Goal: Task Accomplishment & Management: Use online tool/utility

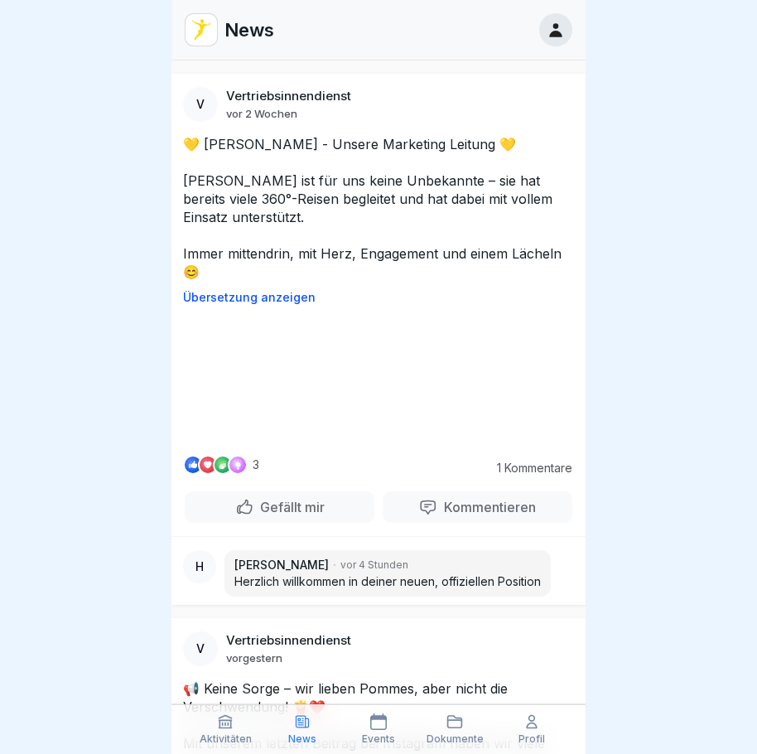
click at [380, 441] on video at bounding box center [378, 379] width 248 height 124
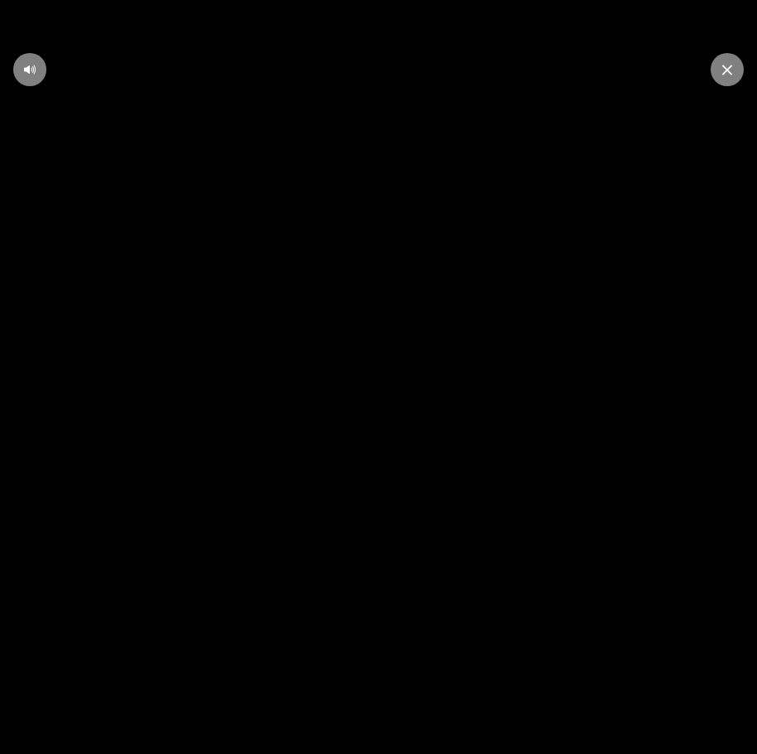
click at [395, 383] on icon at bounding box center [378, 377] width 45 height 46
click at [36, 70] on div at bounding box center [29, 69] width 33 height 33
click at [28, 65] on icon at bounding box center [29, 69] width 13 height 13
drag, startPoint x: 333, startPoint y: 523, endPoint x: 369, endPoint y: 475, distance: 60.3
click at [346, 506] on video at bounding box center [378, 377] width 757 height 754
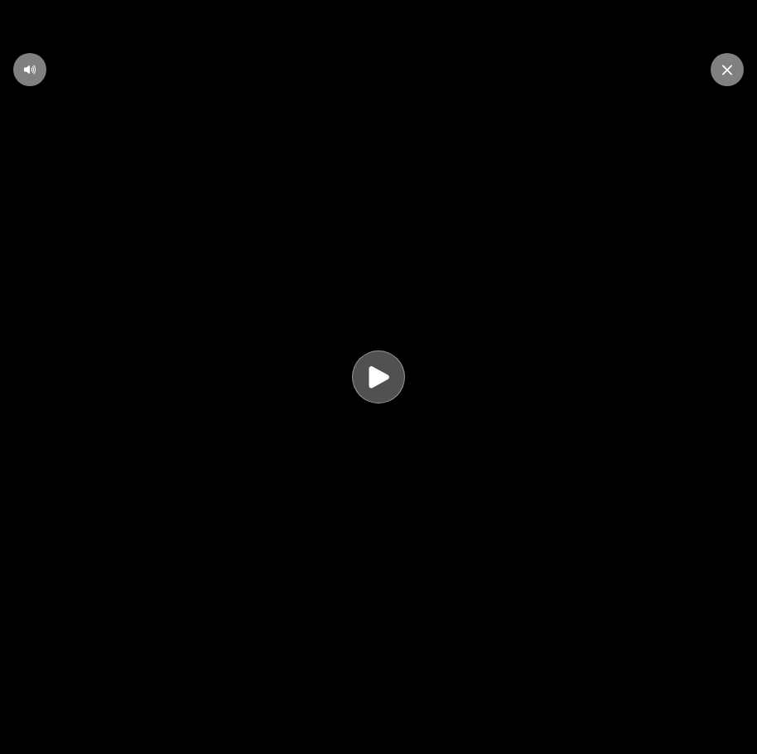
click at [391, 379] on icon at bounding box center [379, 377] width 32 height 32
click at [386, 379] on icon at bounding box center [379, 376] width 14 height 25
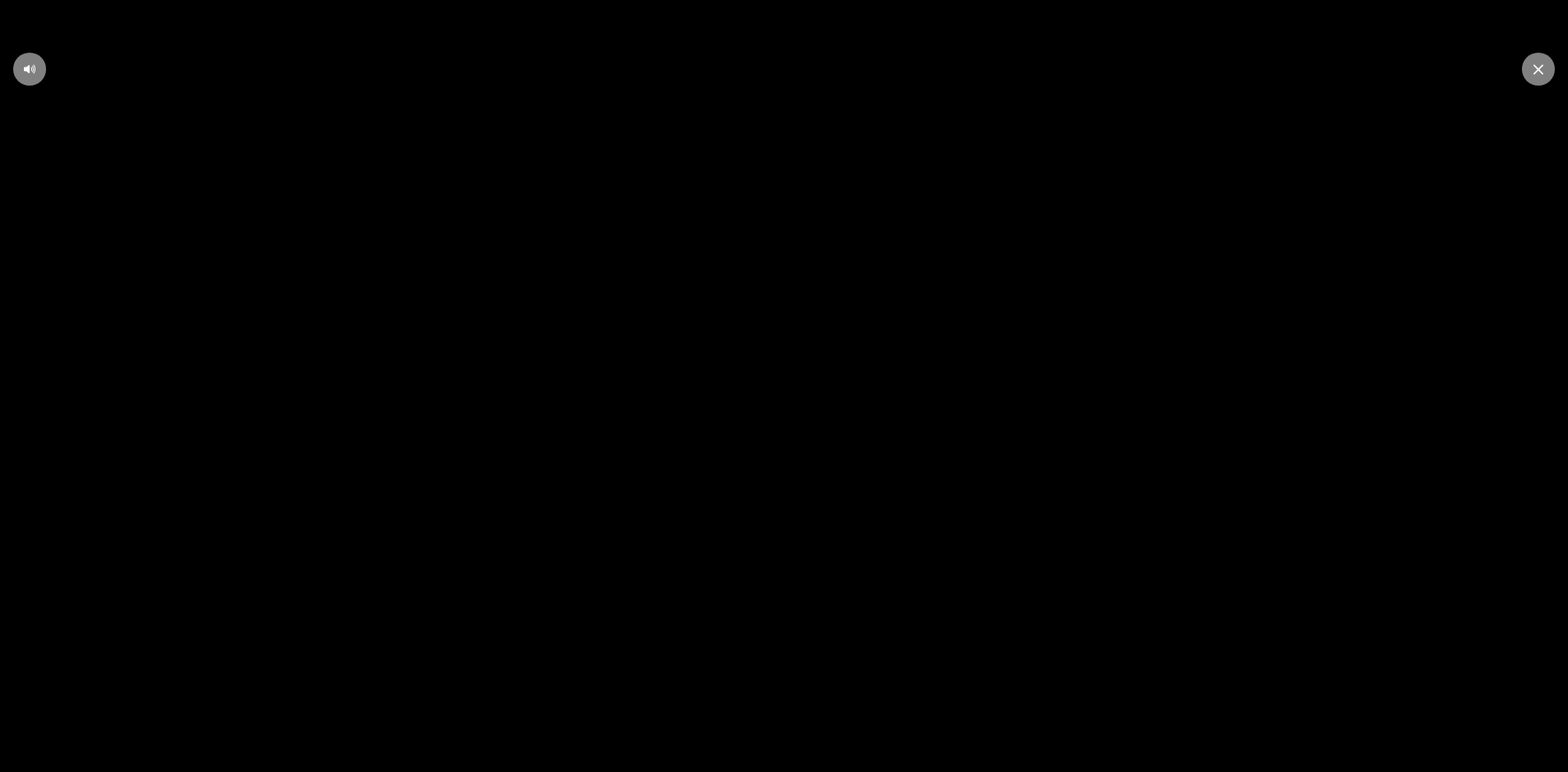
click at [751, 396] on icon at bounding box center [784, 386] width 20 height 22
click at [751, 77] on div at bounding box center [1537, 69] width 33 height 33
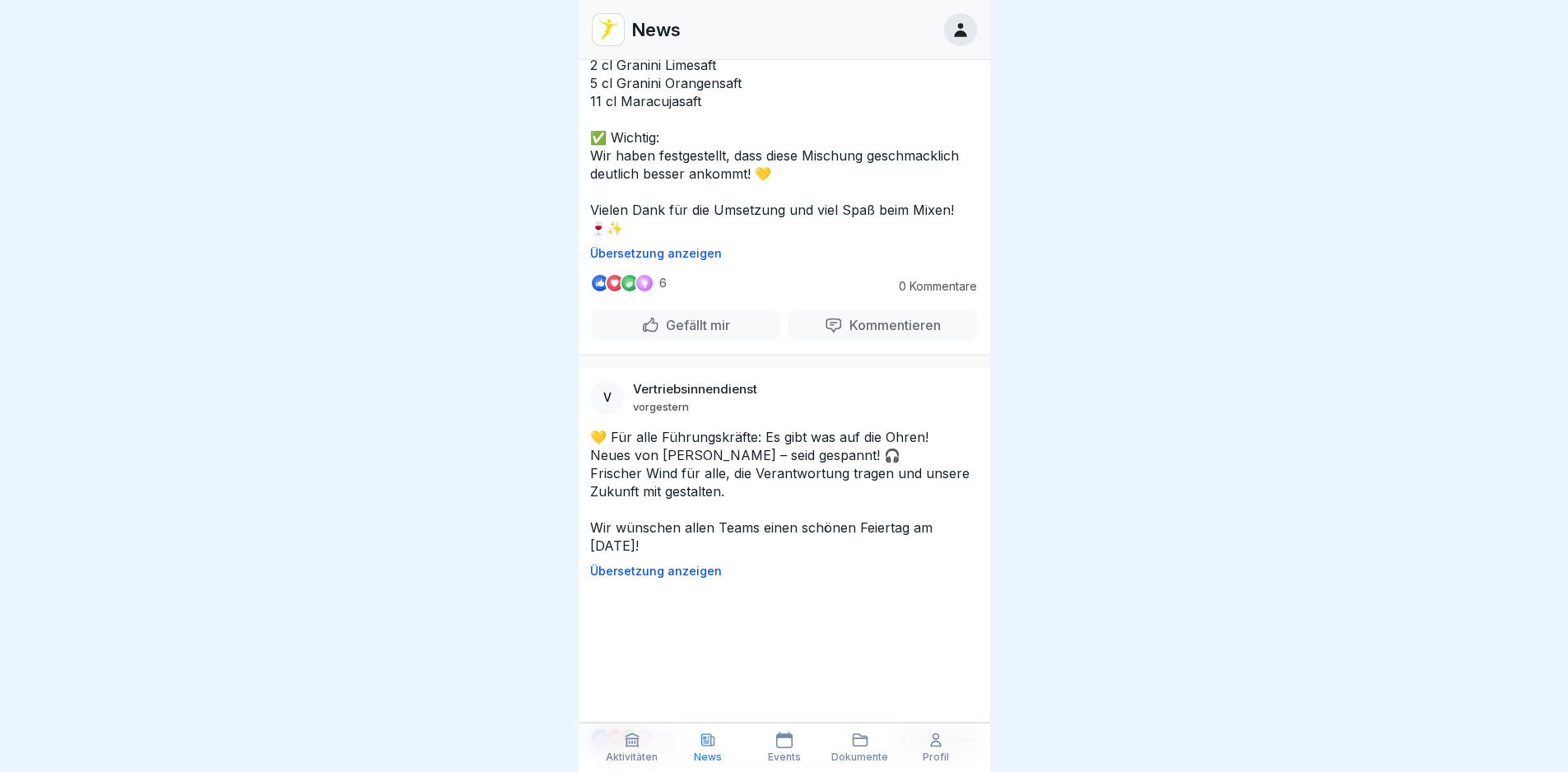
scroll to position [1481, 0]
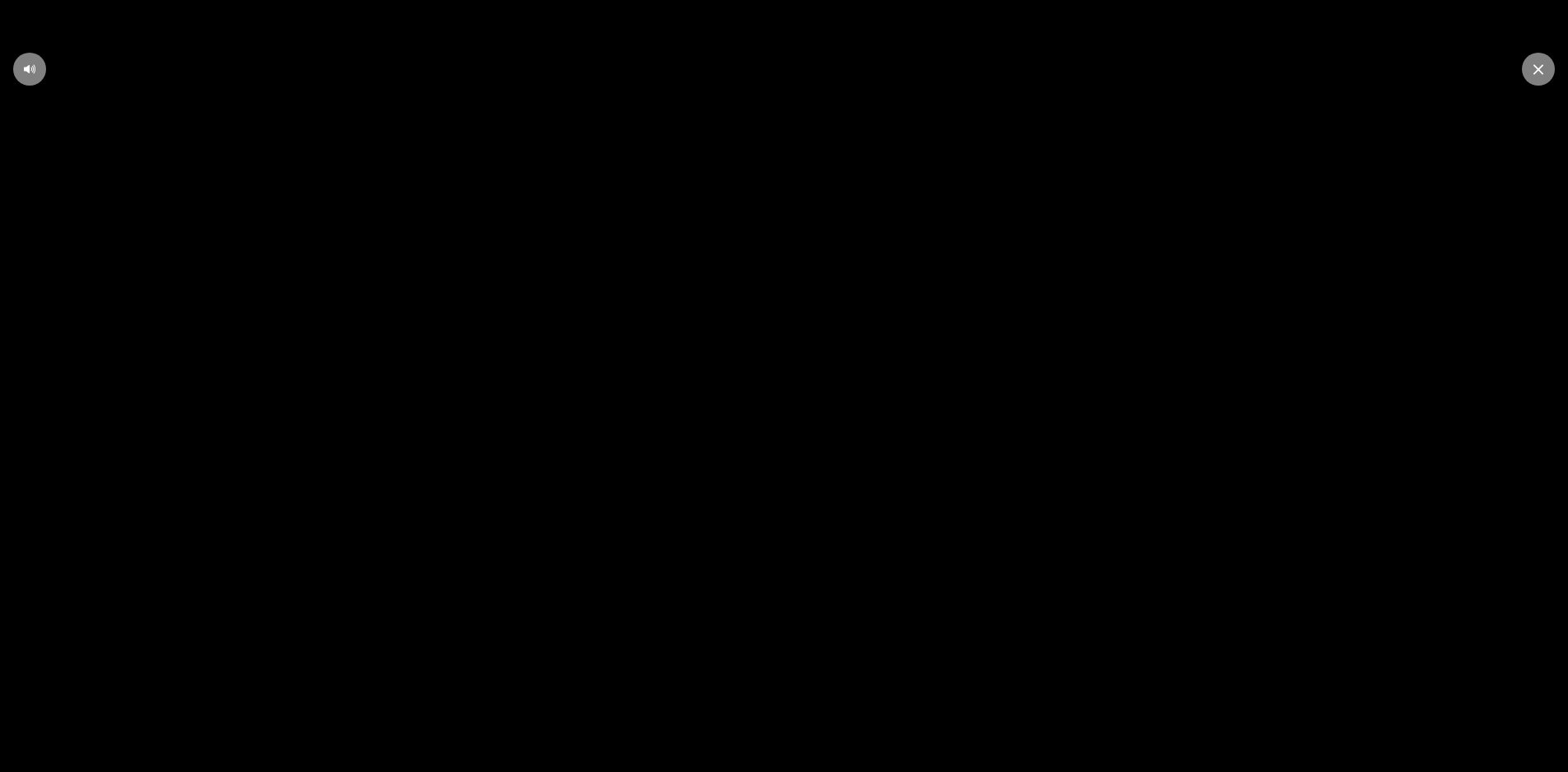
click at [714, 440] on video at bounding box center [784, 386] width 1568 height 772
click at [751, 367] on video at bounding box center [784, 386] width 1568 height 772
click at [751, 71] on div at bounding box center [1537, 69] width 33 height 33
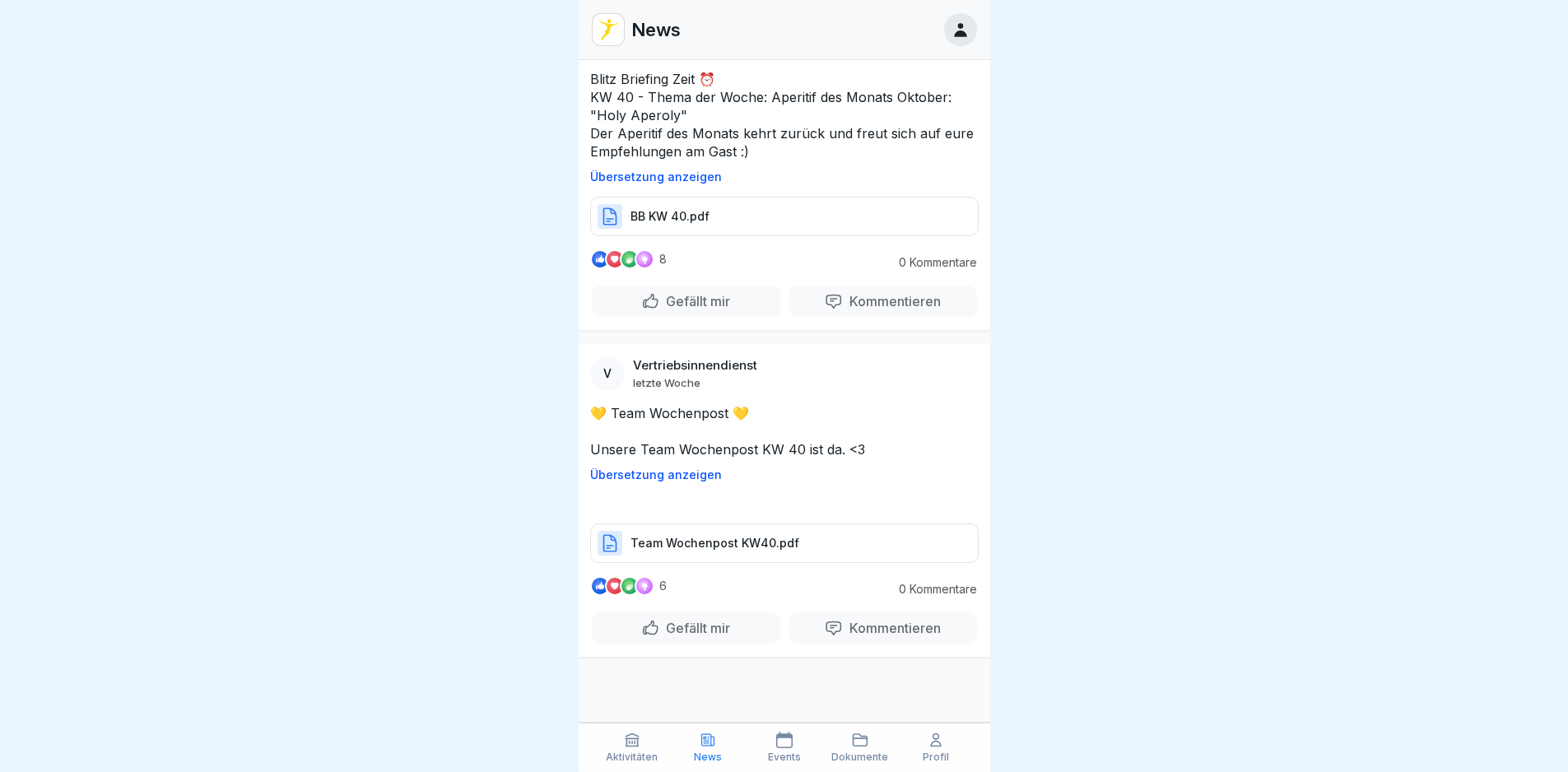
scroll to position [6007, 0]
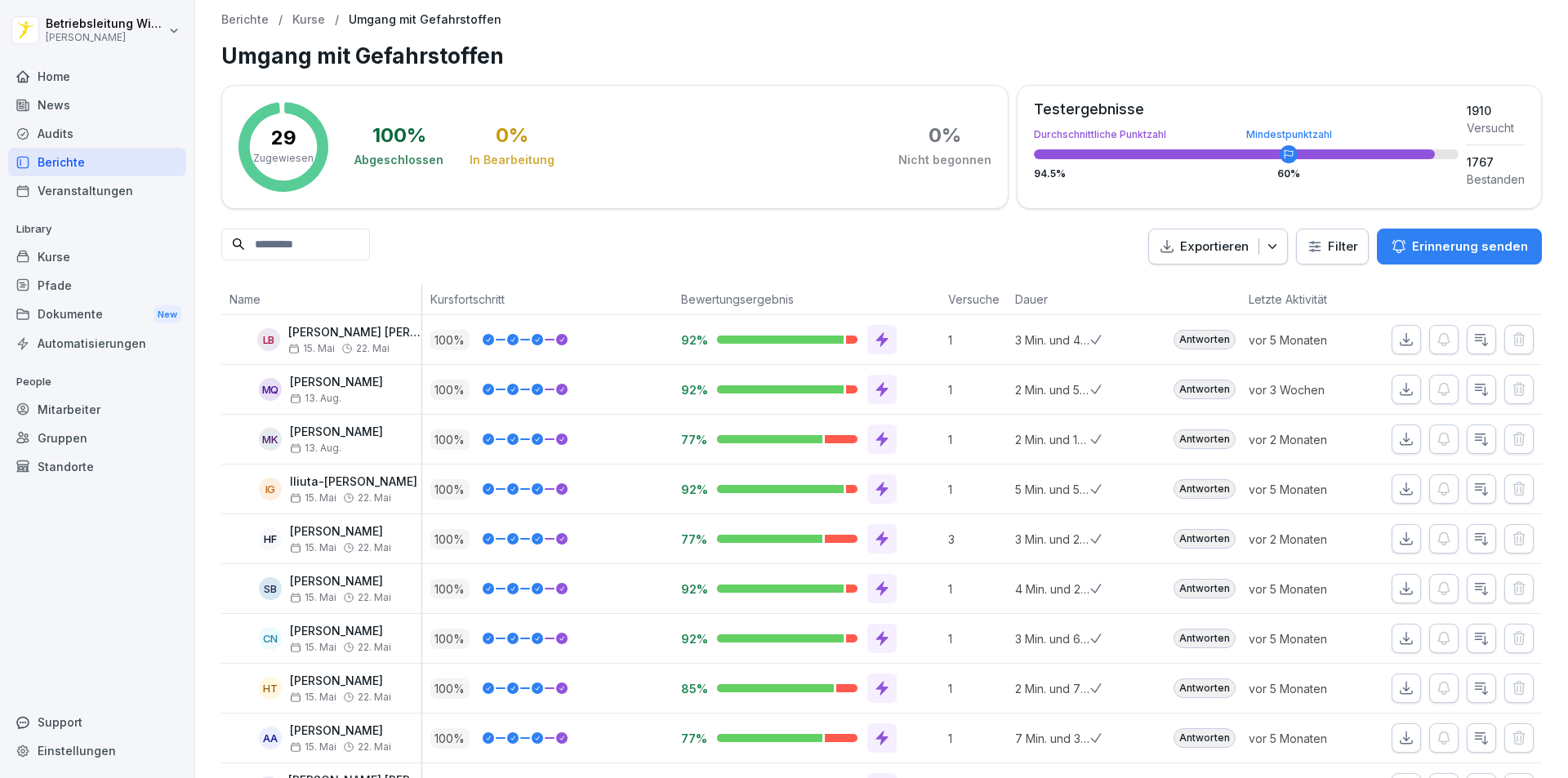
click at [62, 167] on div "Berichte" at bounding box center [97, 162] width 178 height 29
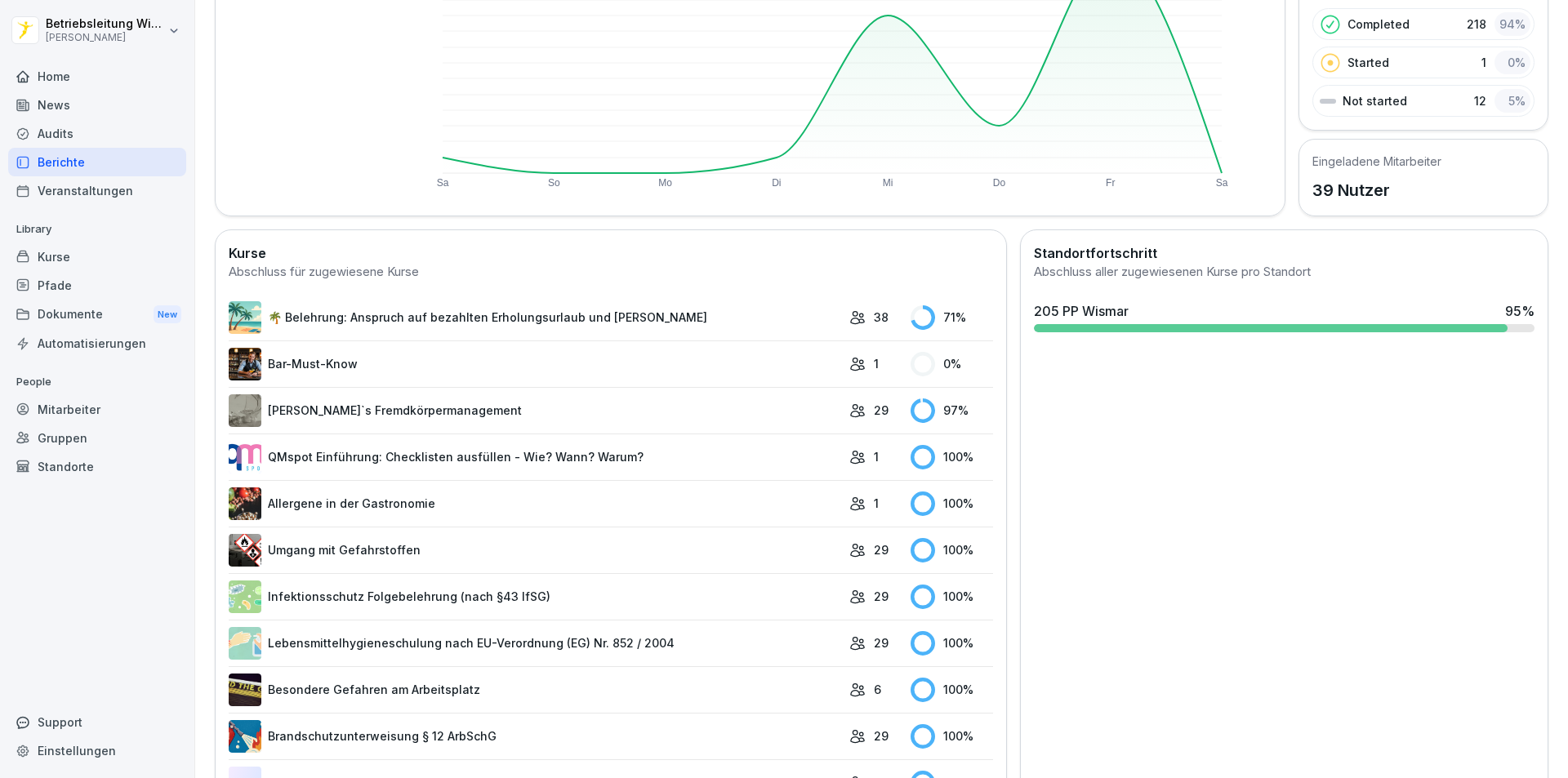
scroll to position [245, 0]
click at [486, 322] on link "🌴 Belehrung: Anspruch auf bezahlten Erholungsurlaub und [PERSON_NAME]" at bounding box center [535, 317] width 612 height 33
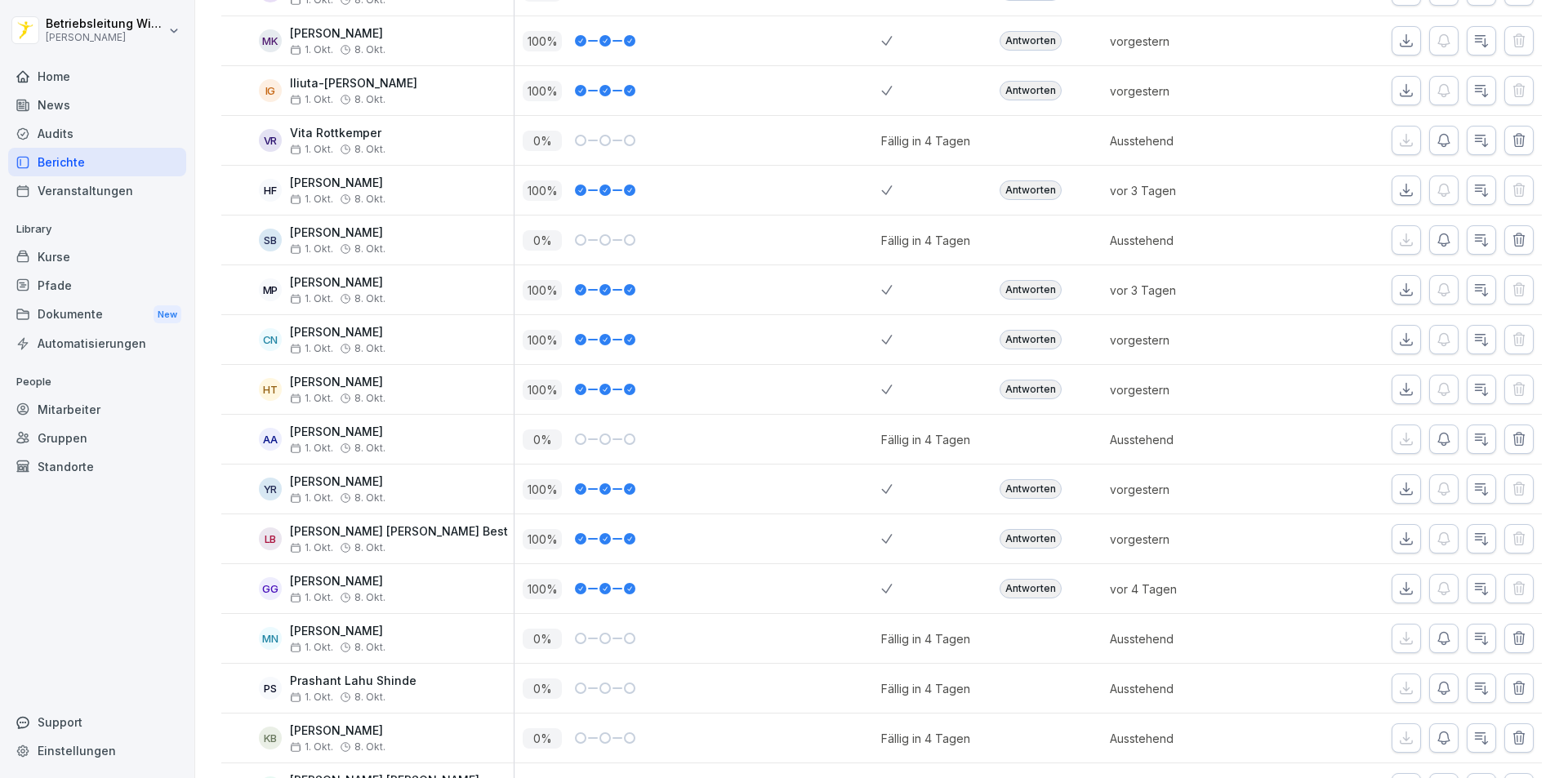
scroll to position [408, 0]
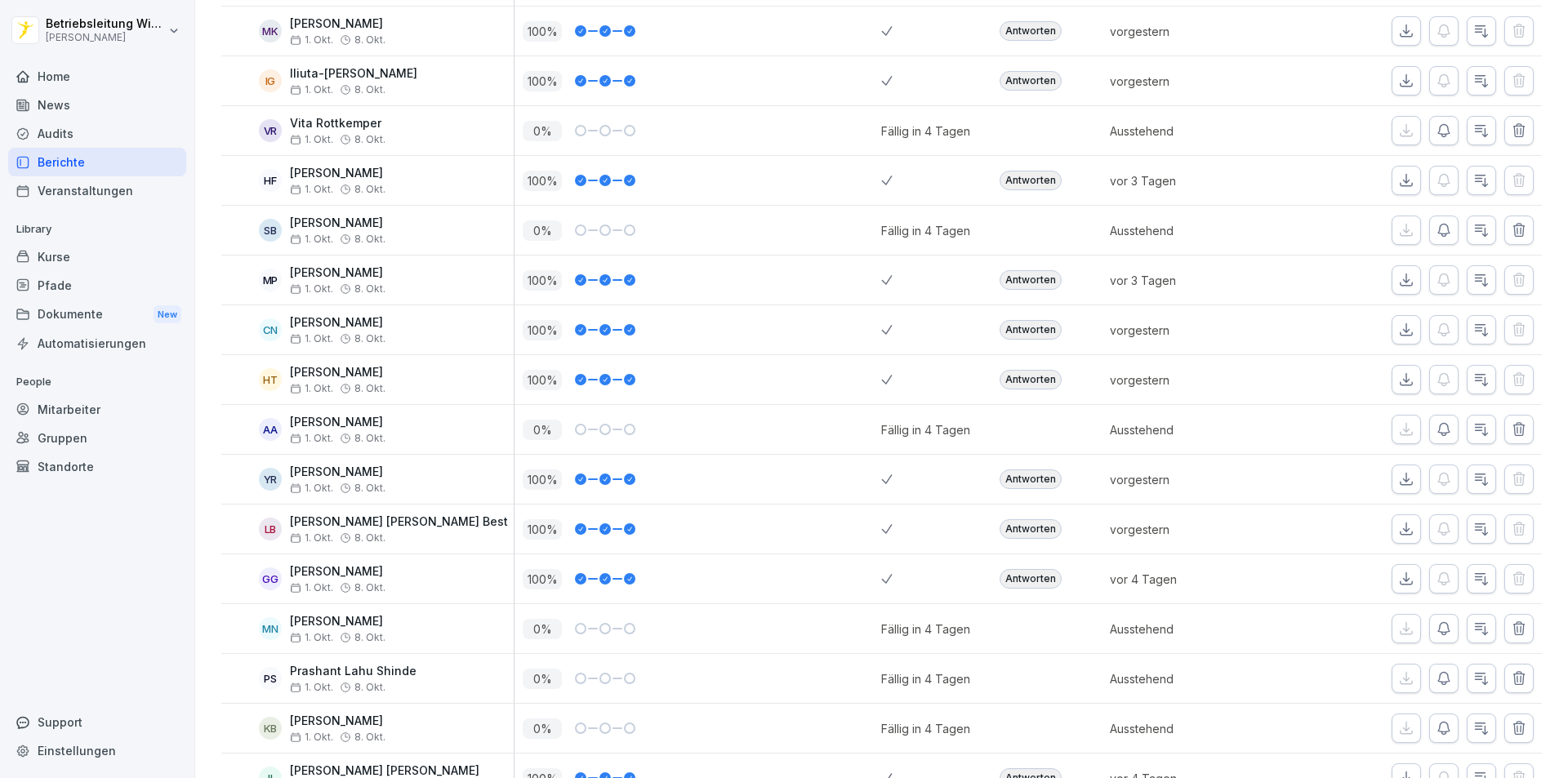
click at [1511, 232] on icon "button" at bounding box center [1519, 230] width 17 height 17
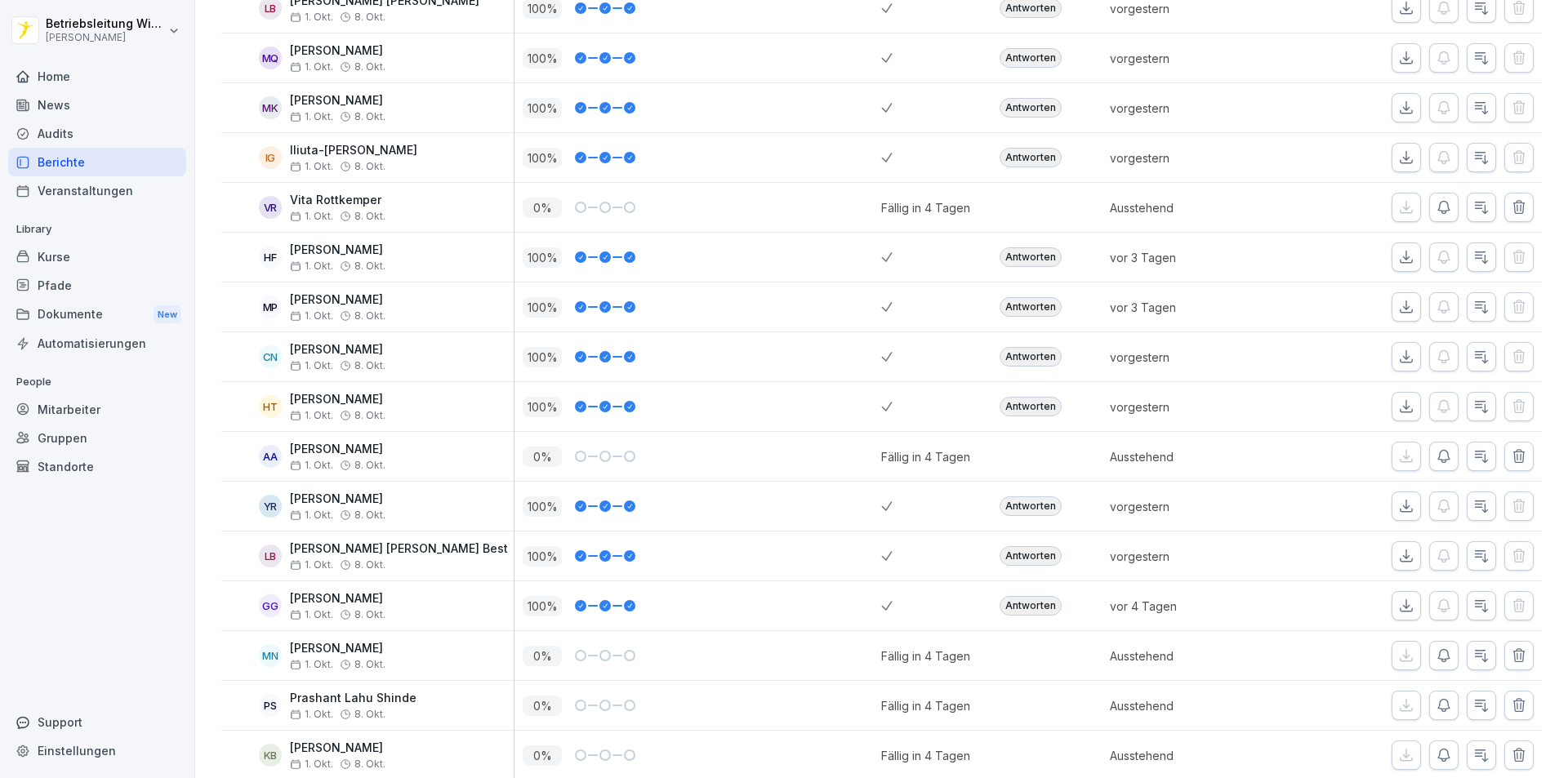
scroll to position [245, 0]
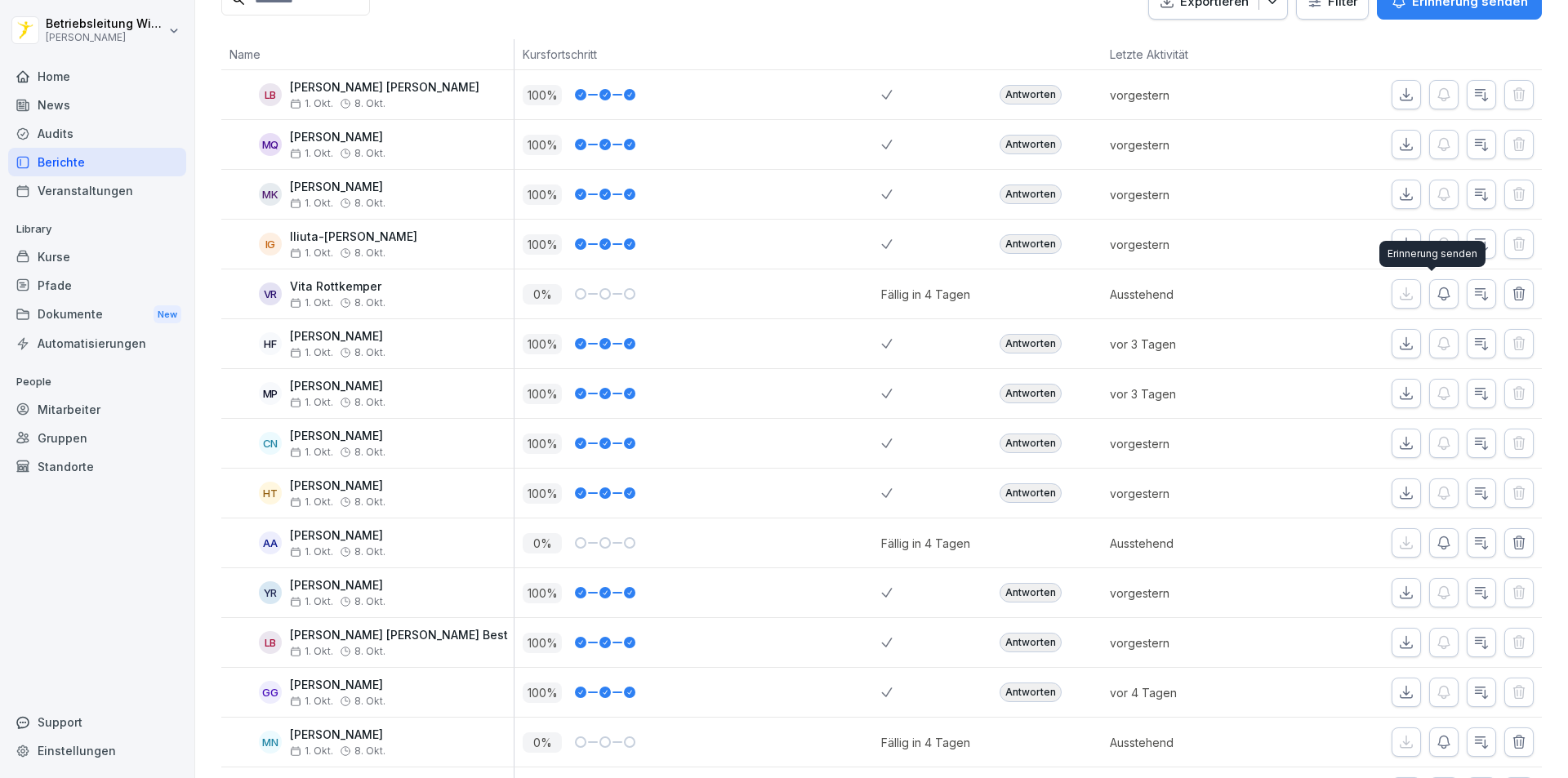
click at [1436, 288] on icon "button" at bounding box center [1444, 294] width 17 height 17
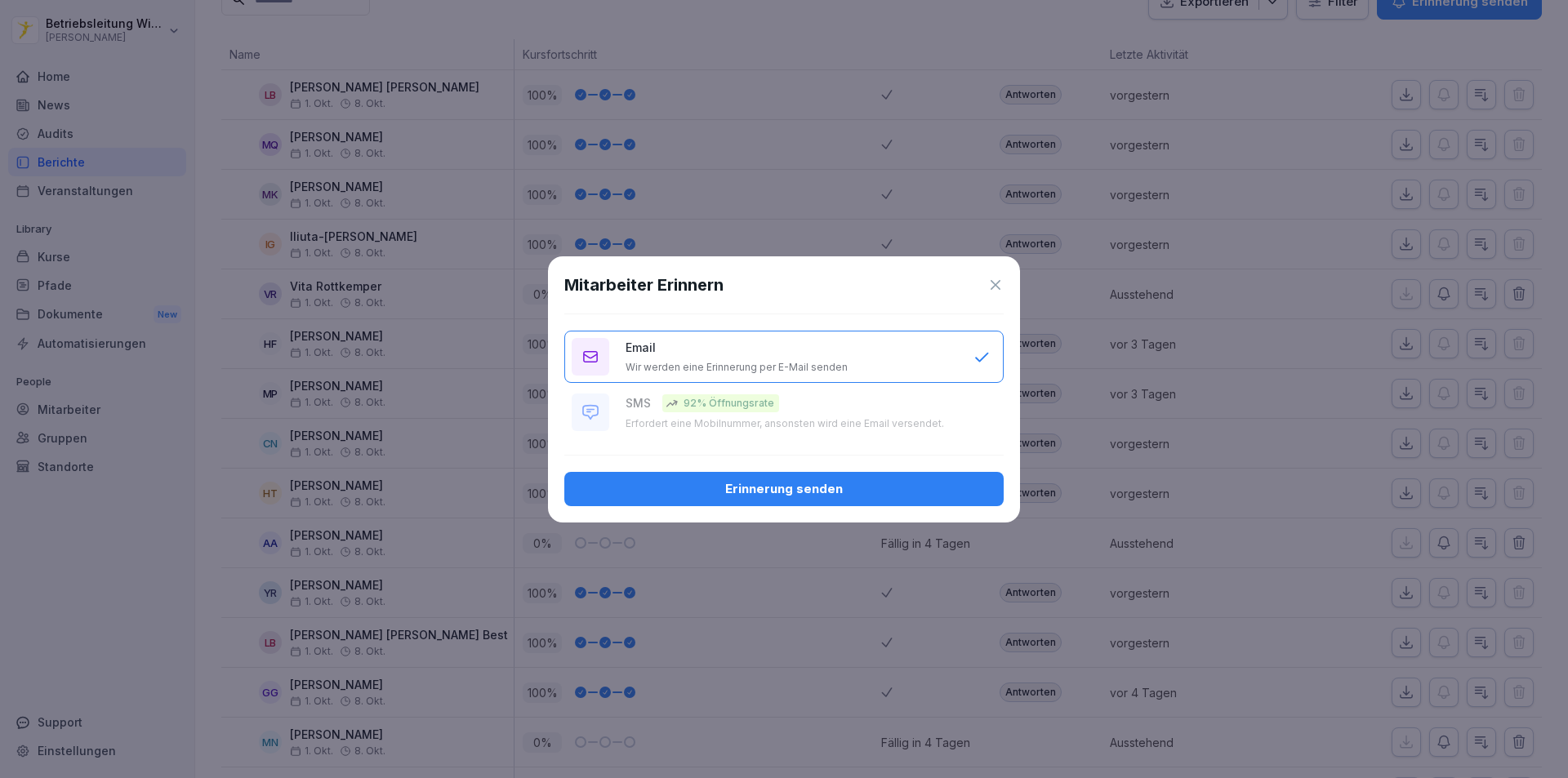
click at [785, 482] on div "Erinnerung senden" at bounding box center [784, 489] width 413 height 18
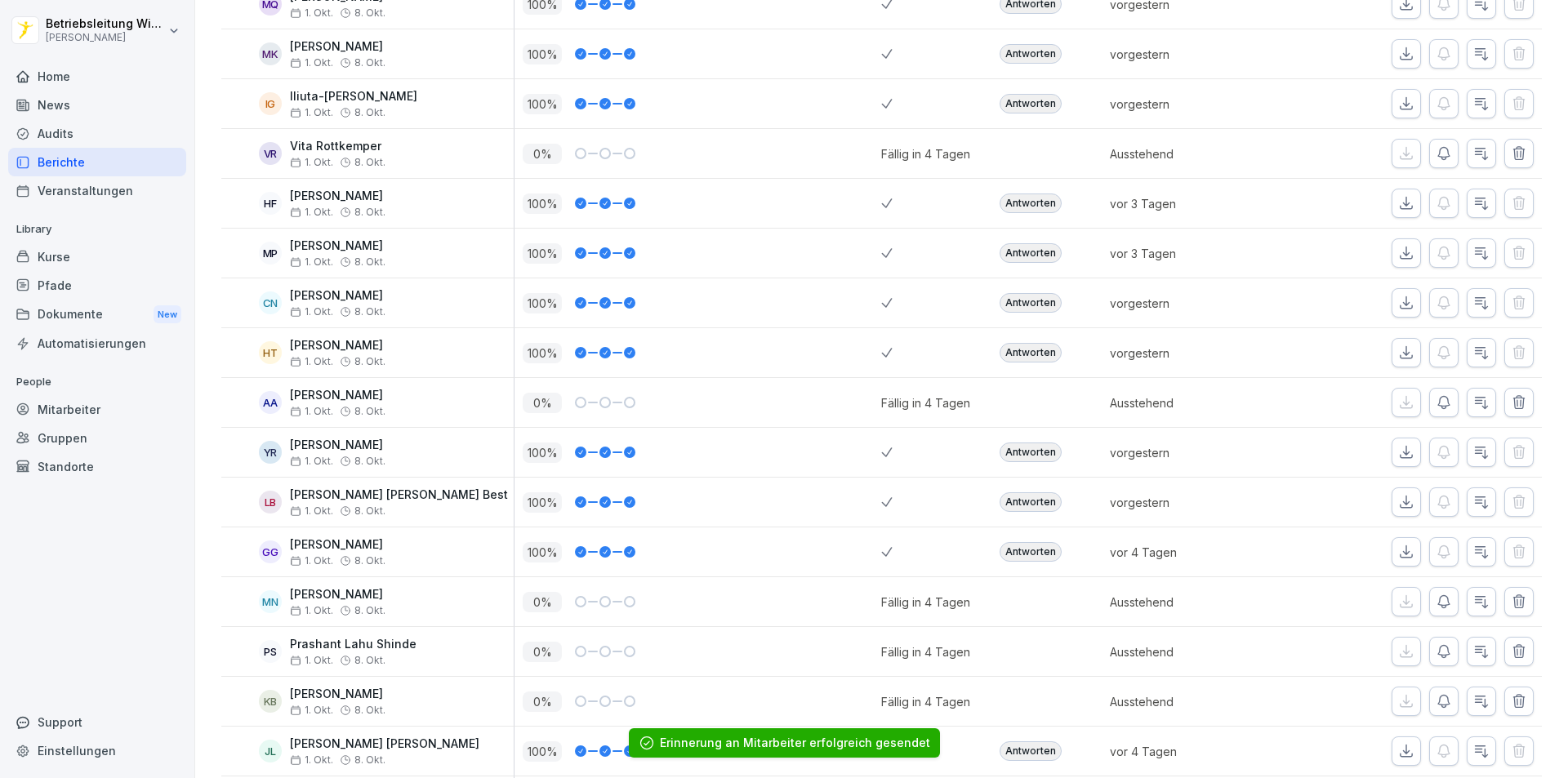
scroll to position [408, 0]
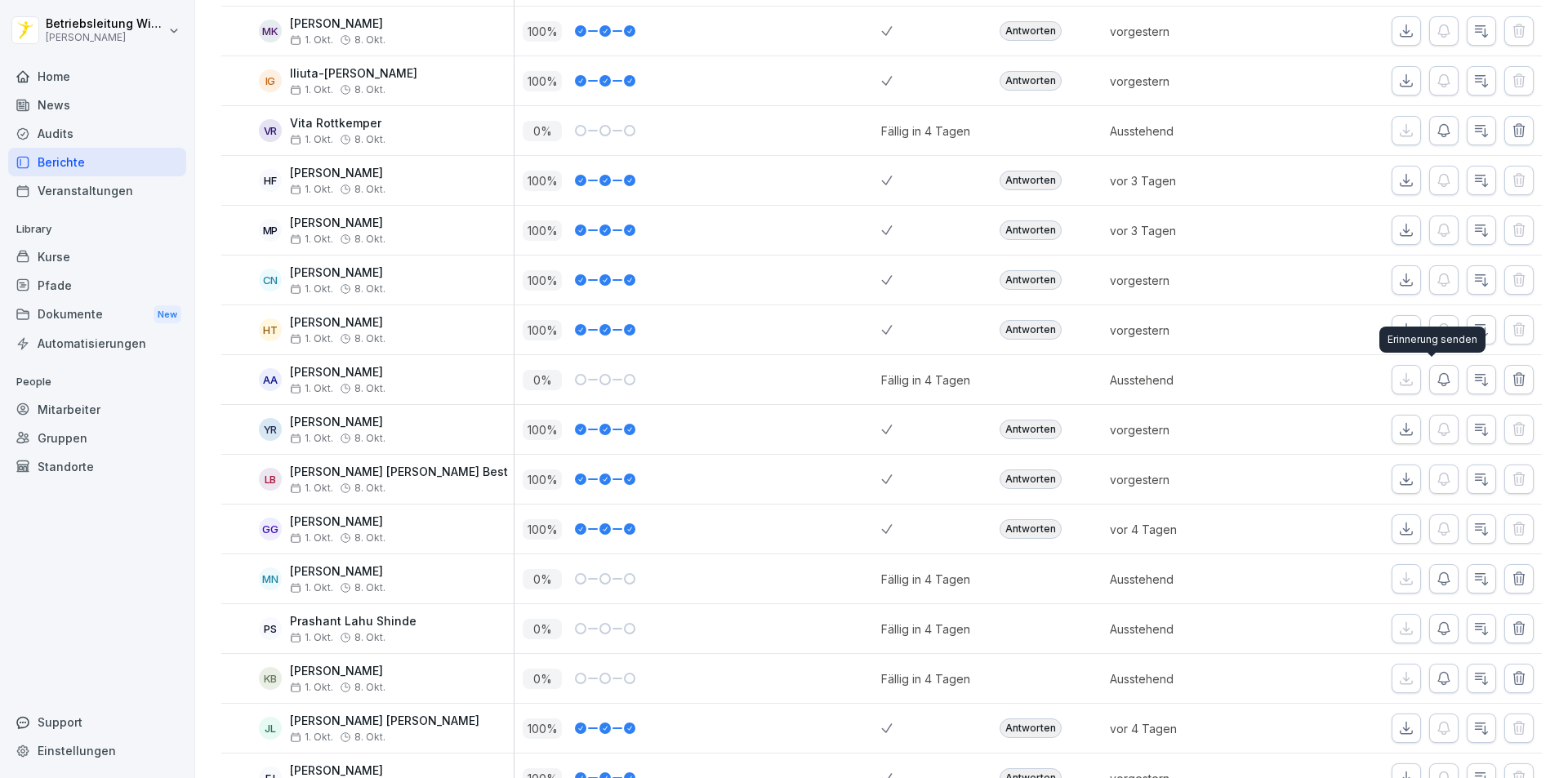
click at [1436, 387] on icon "button" at bounding box center [1444, 380] width 17 height 17
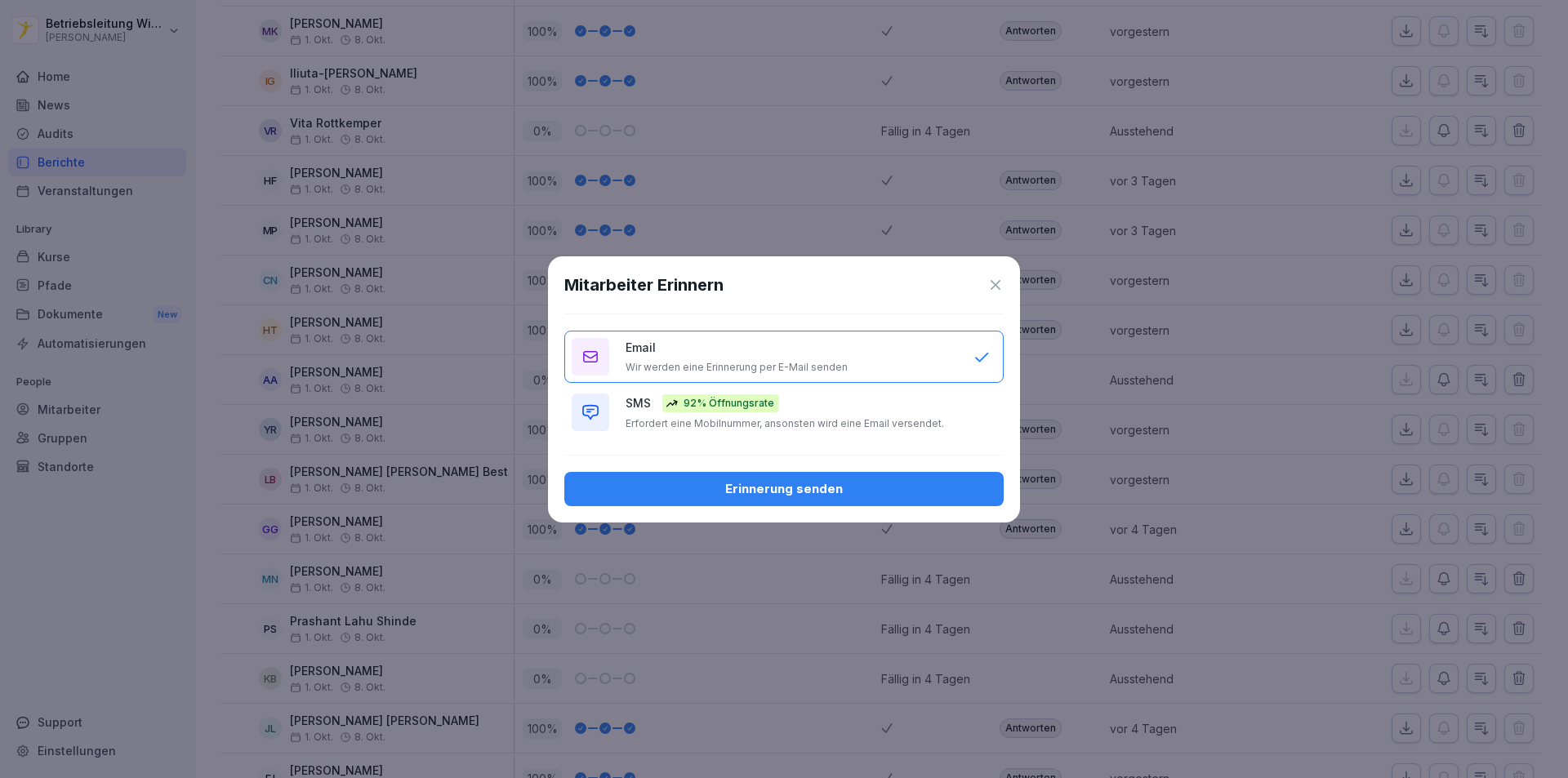
click at [782, 500] on button "Erinnerung senden" at bounding box center [784, 489] width 440 height 35
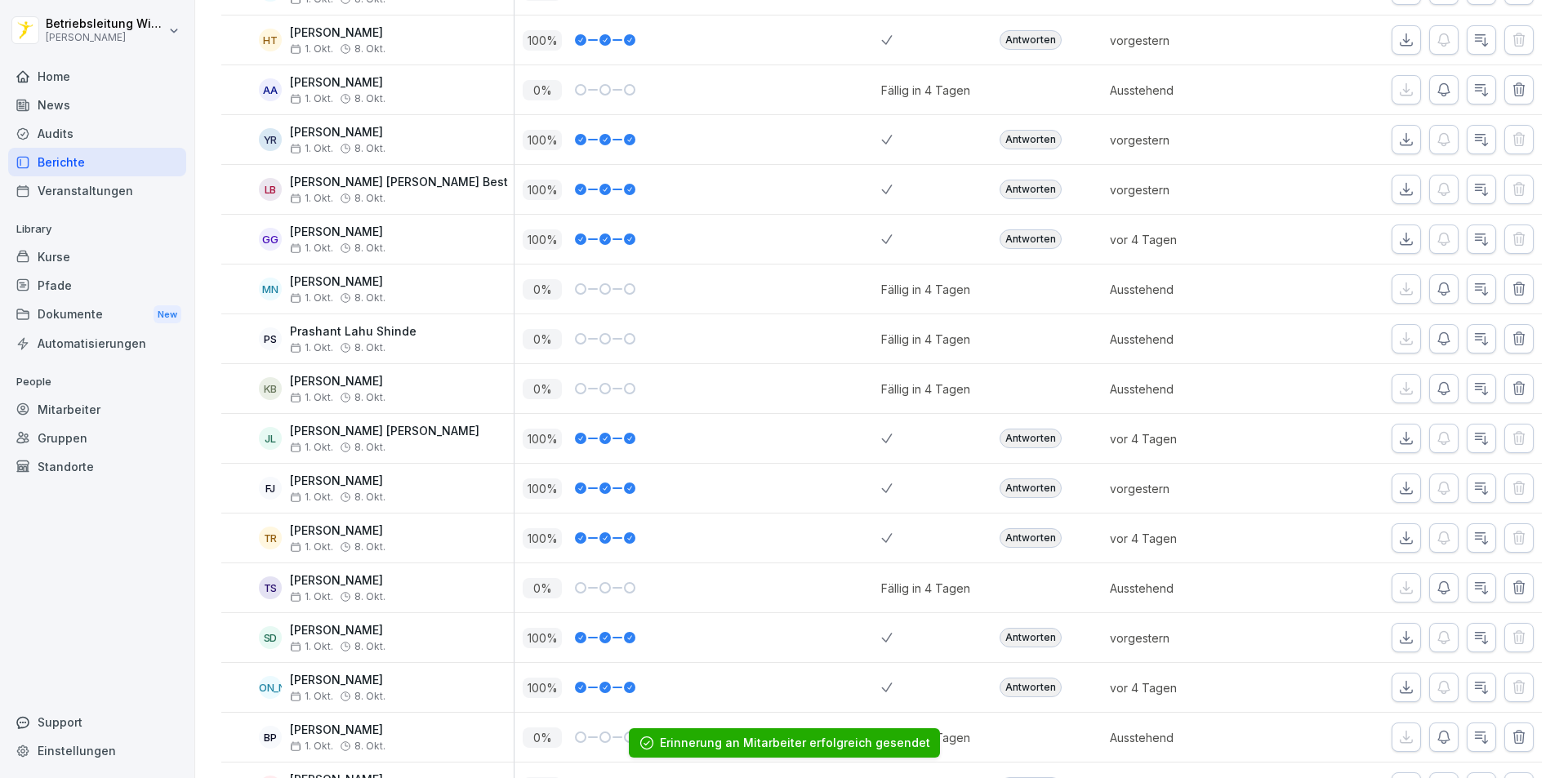
scroll to position [735, 0]
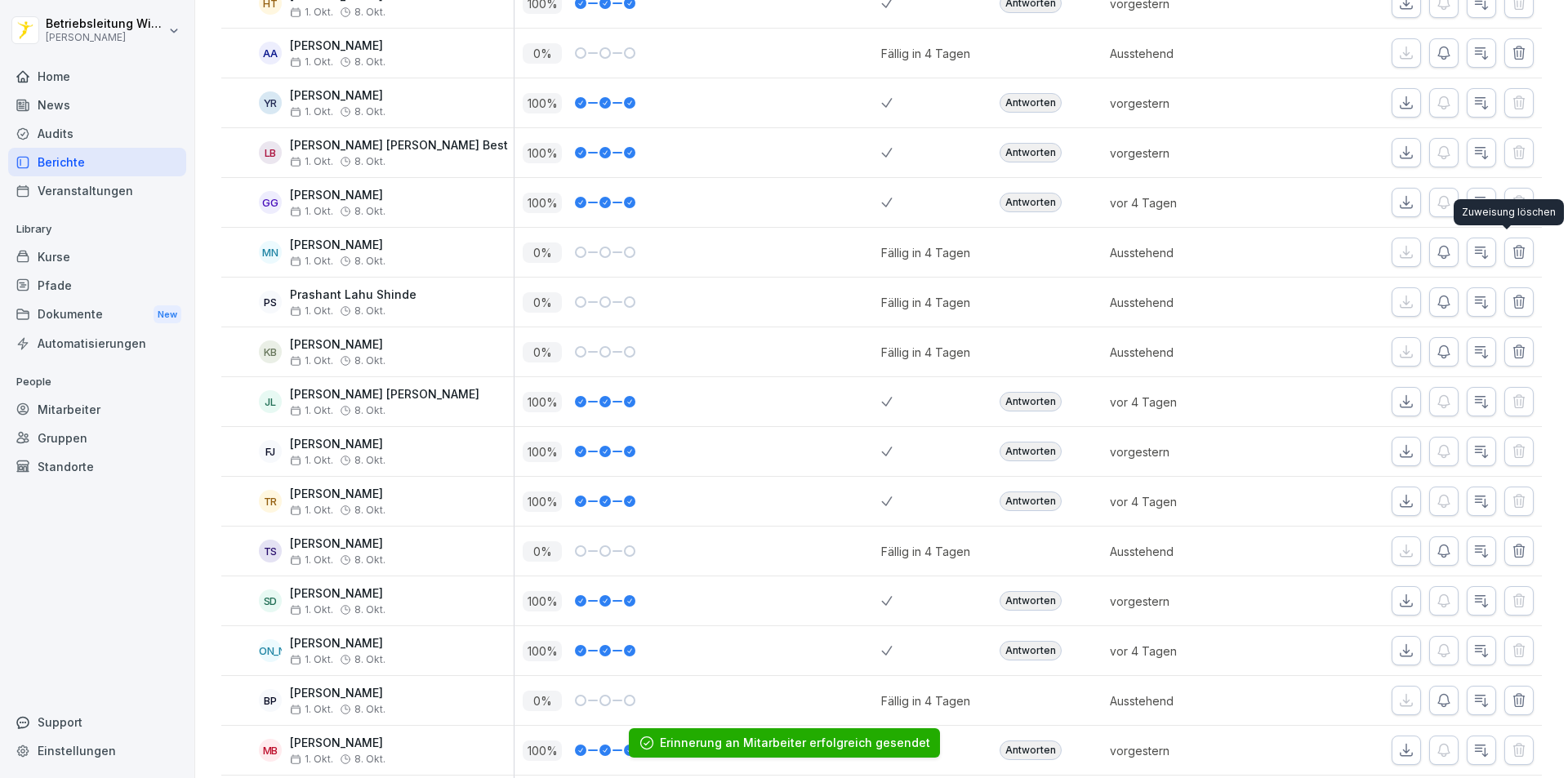
click at [1511, 249] on icon "button" at bounding box center [1519, 252] width 17 height 17
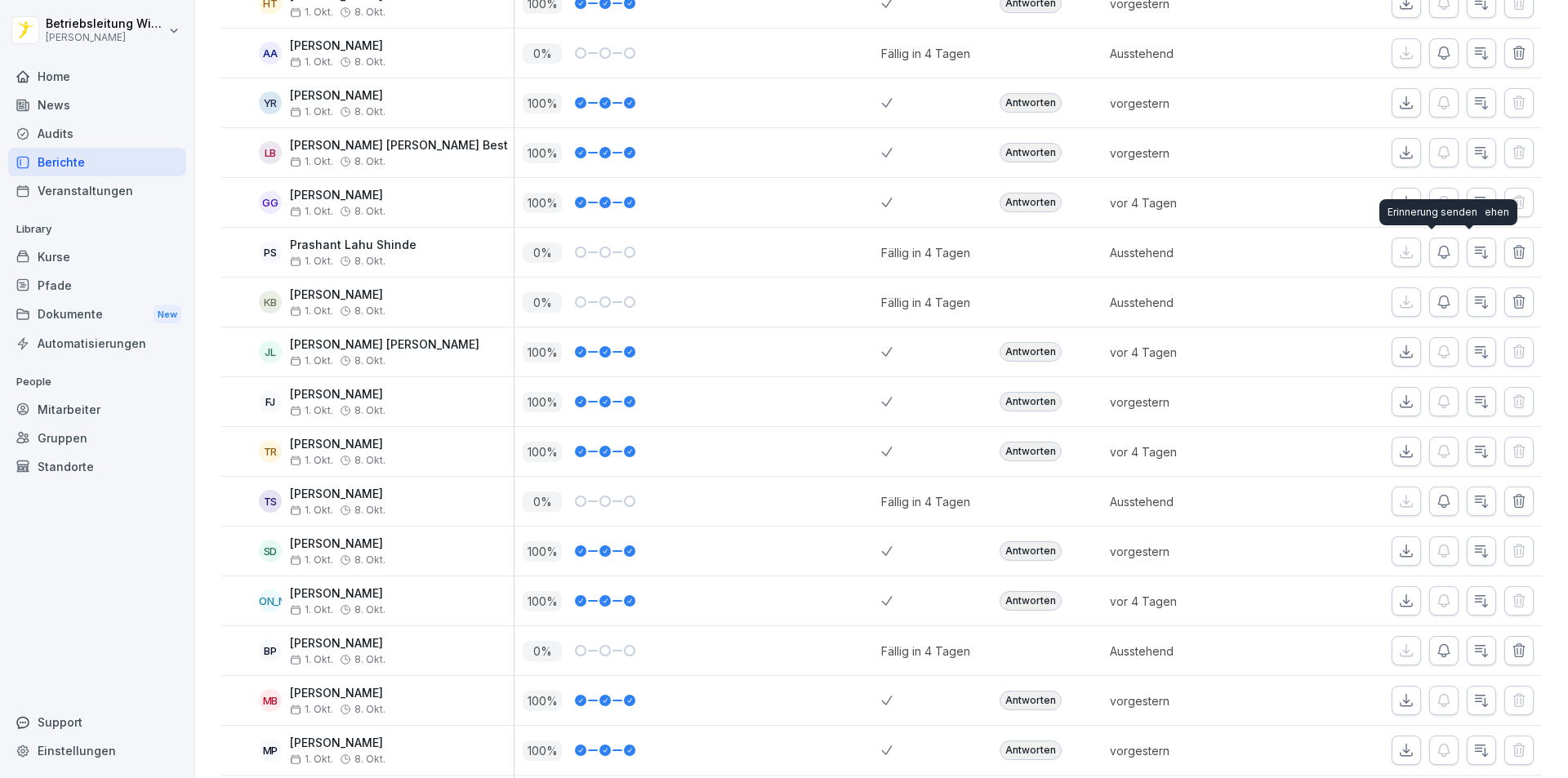
click at [1436, 246] on icon "button" at bounding box center [1444, 252] width 17 height 17
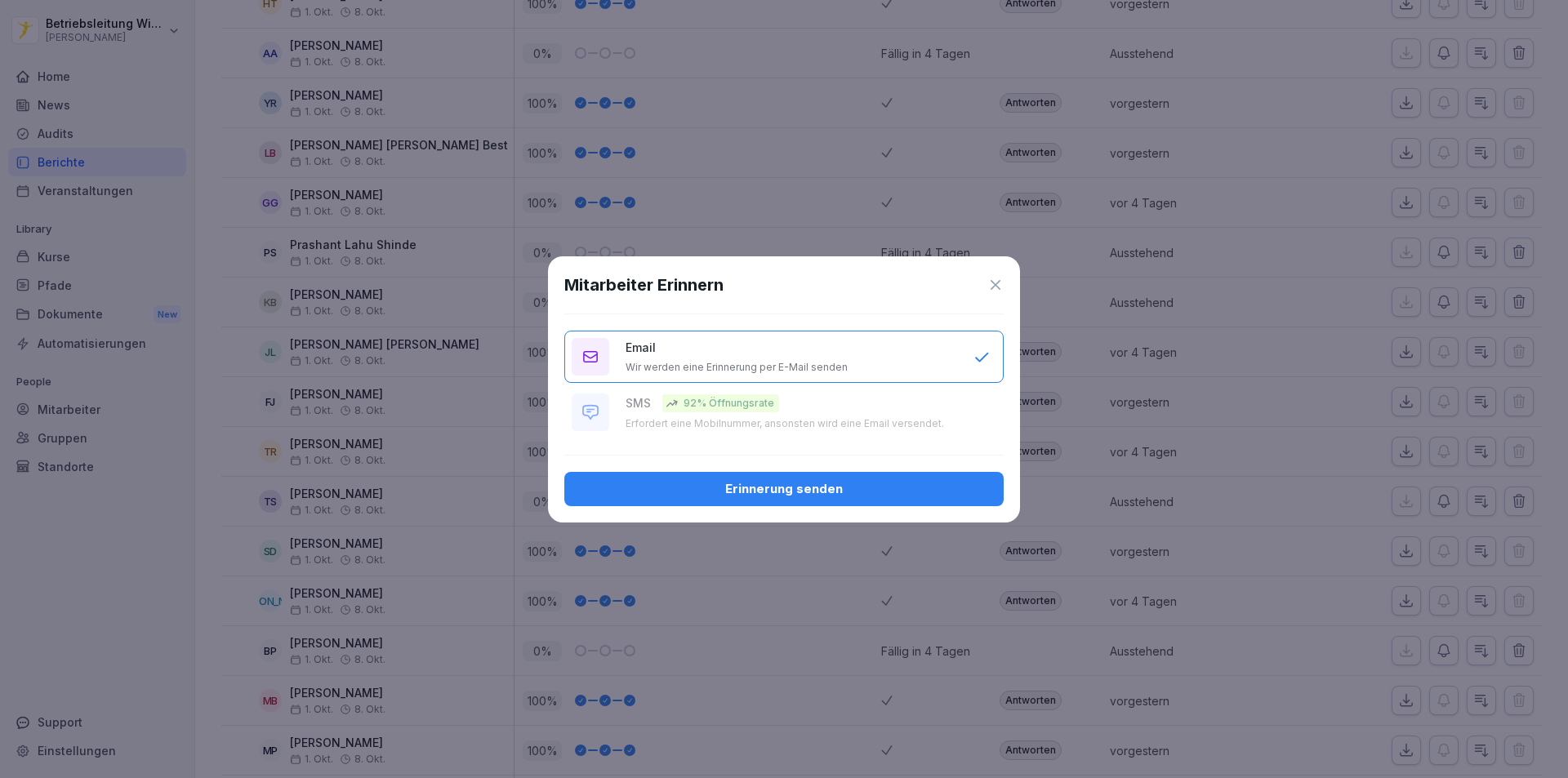
click at [856, 494] on div "Erinnerung senden" at bounding box center [784, 489] width 413 height 18
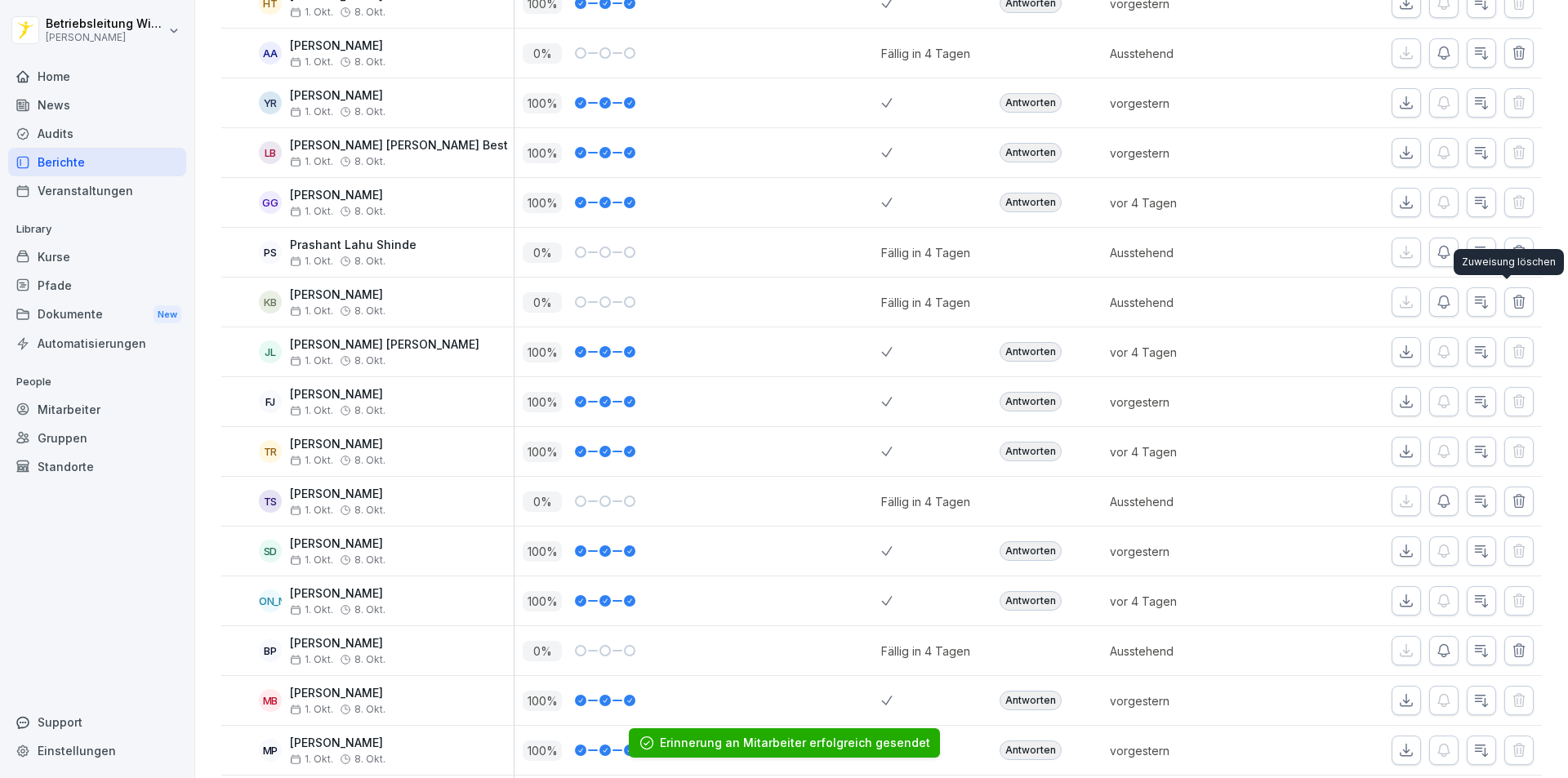
click at [1514, 302] on icon "button" at bounding box center [1519, 302] width 11 height 12
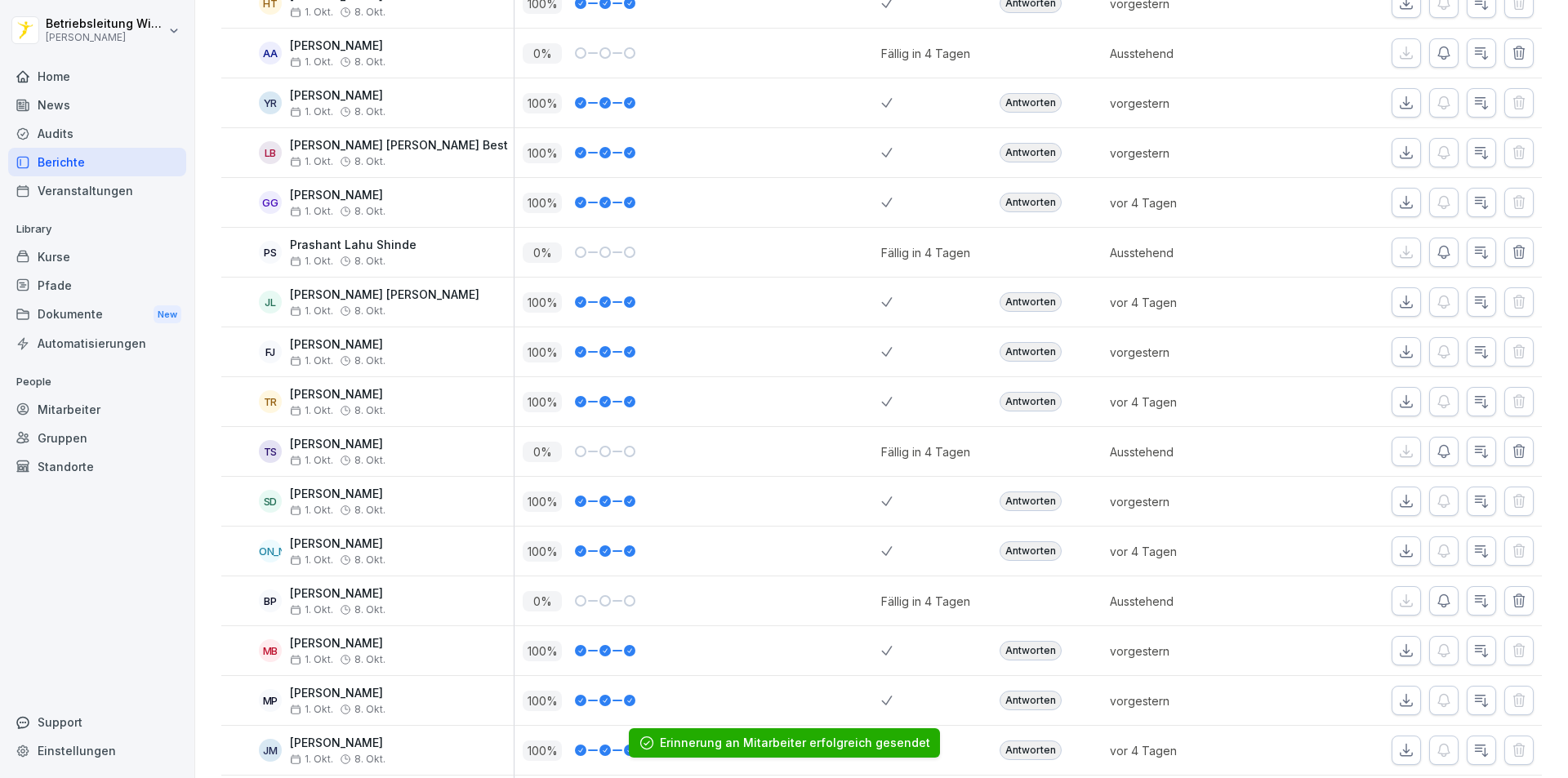
scroll to position [816, 0]
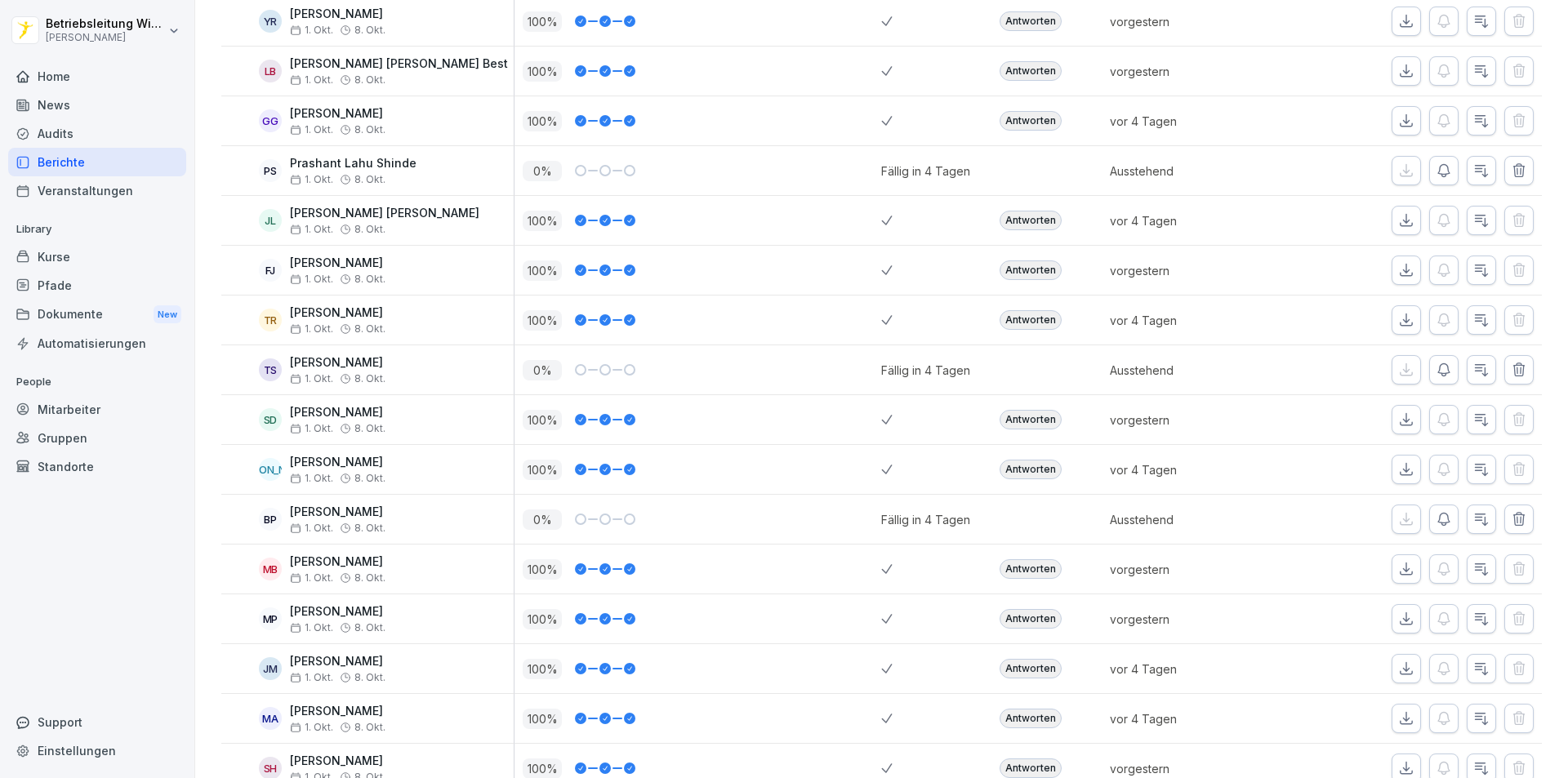
click at [1511, 371] on icon "button" at bounding box center [1519, 370] width 17 height 17
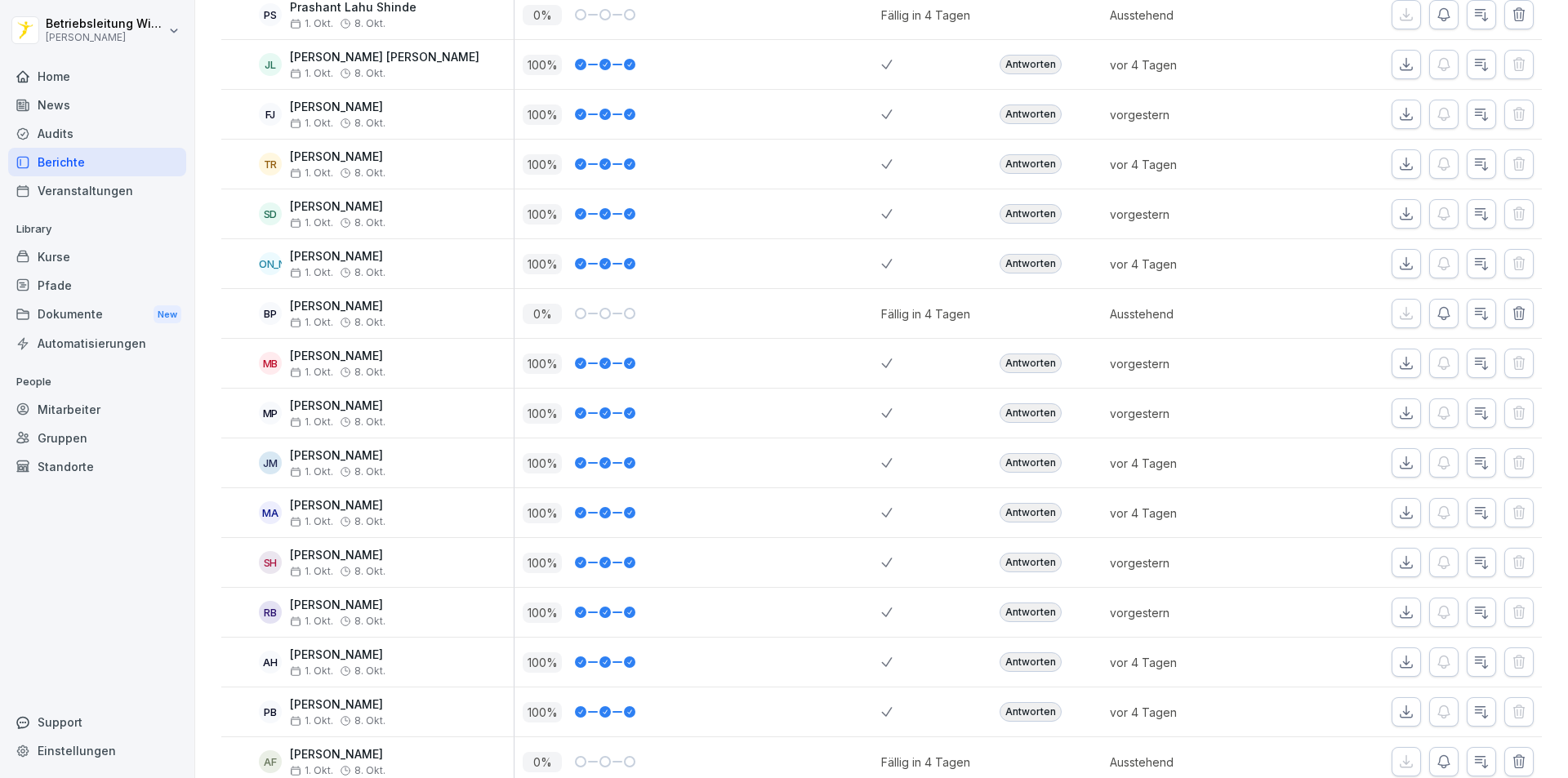
scroll to position [980, 0]
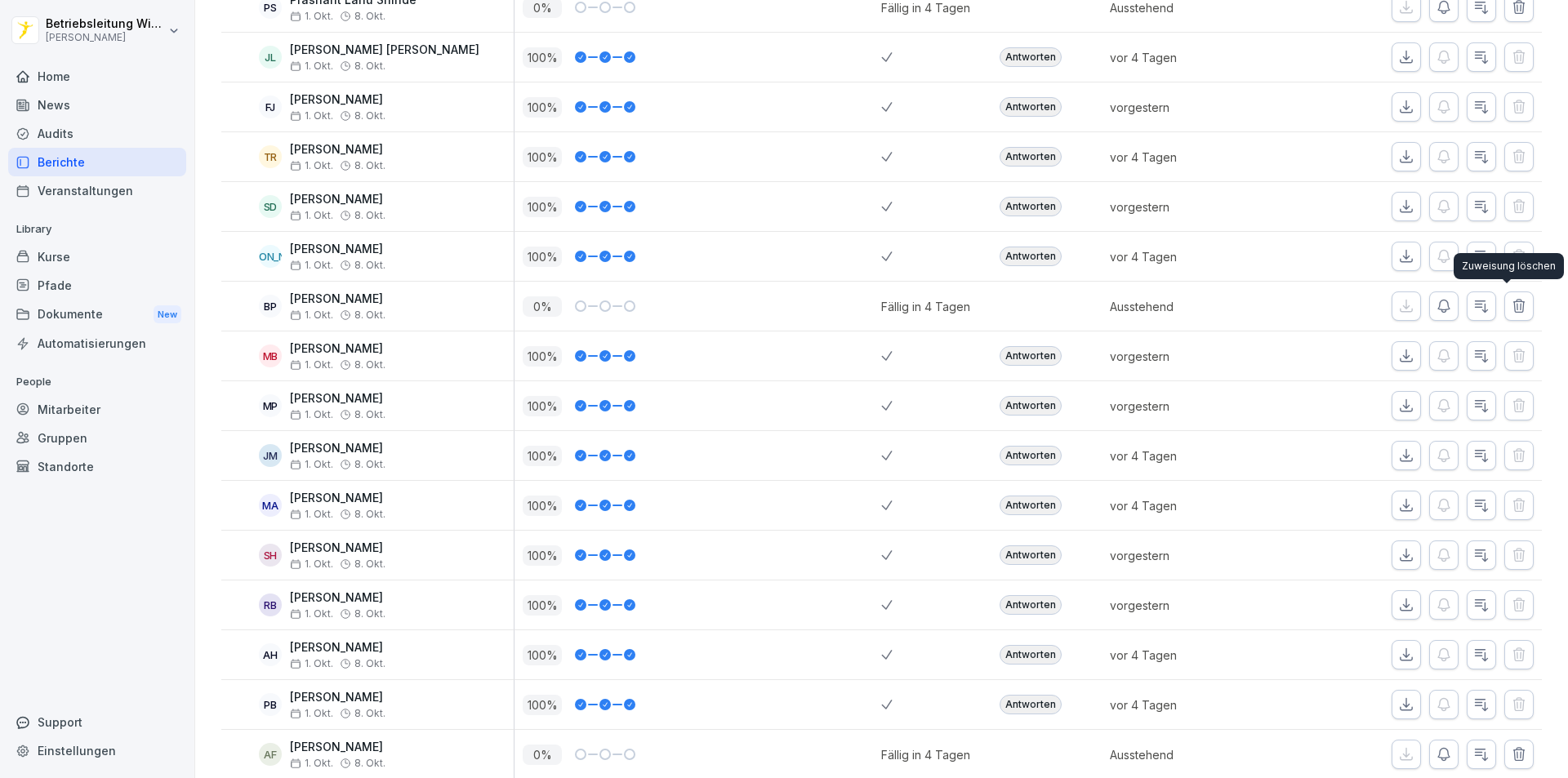
click at [1513, 299] on icon "button" at bounding box center [1519, 306] width 17 height 17
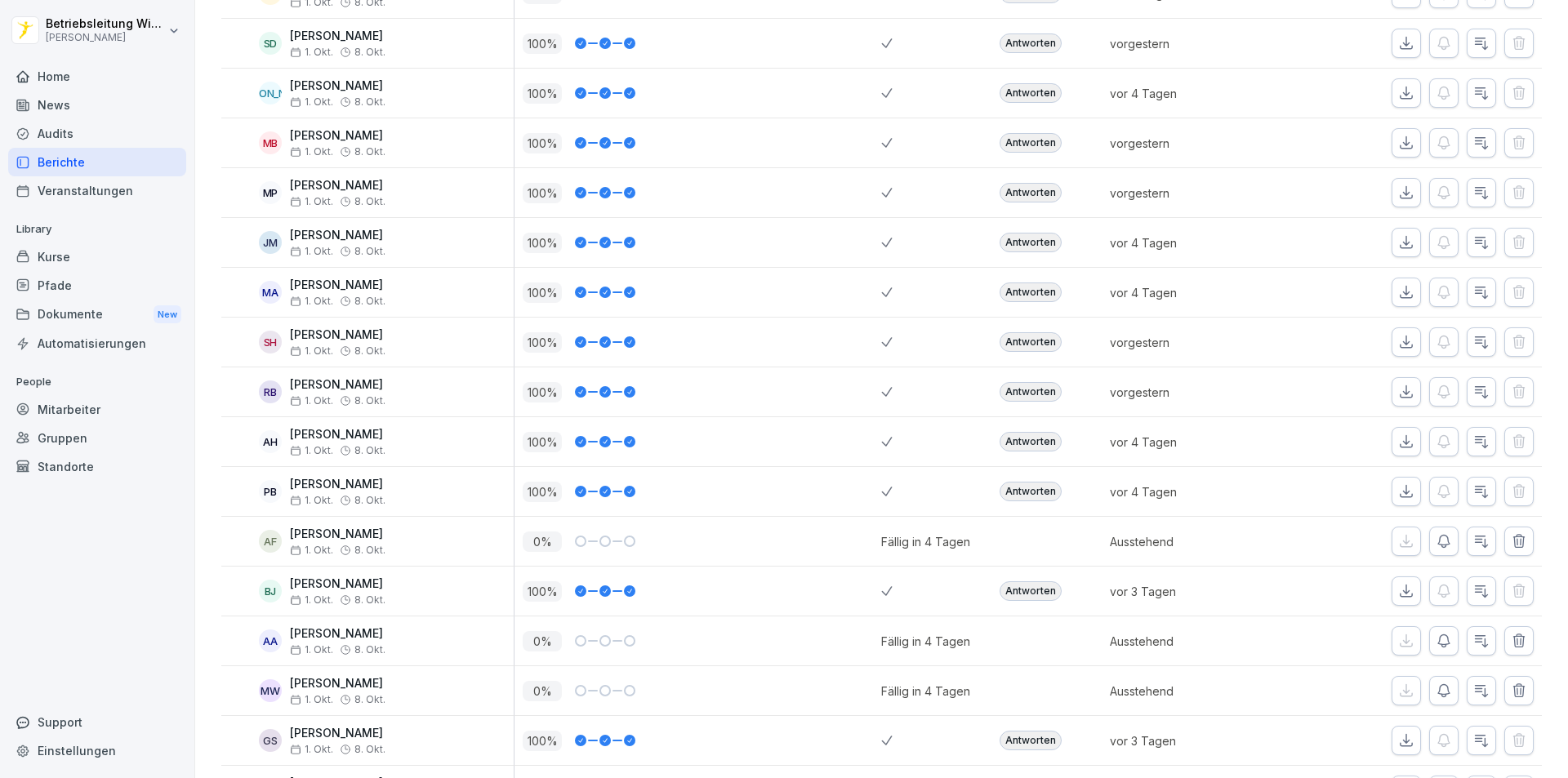
scroll to position [1219, 0]
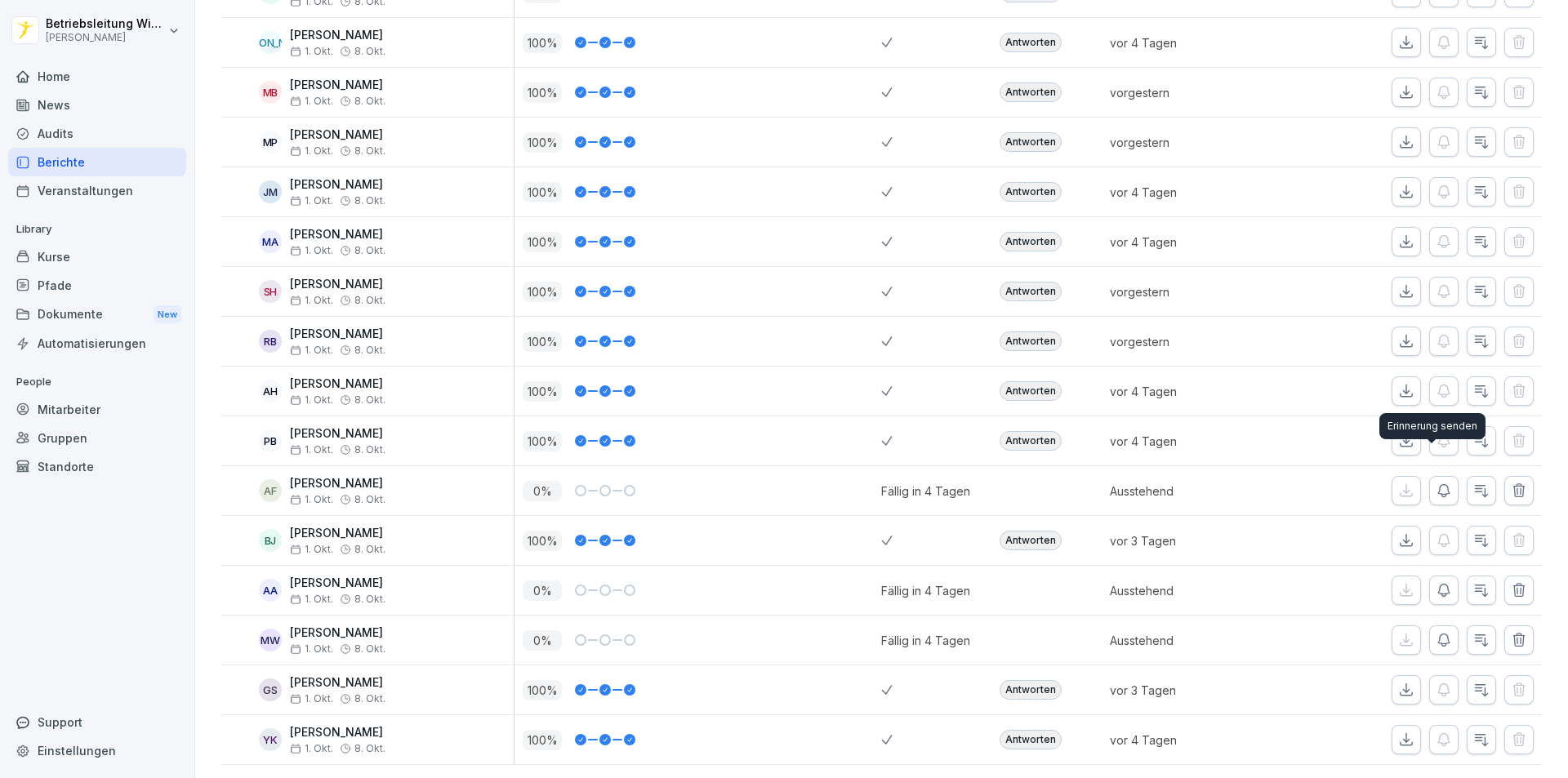
click at [1436, 482] on icon "button" at bounding box center [1444, 490] width 17 height 17
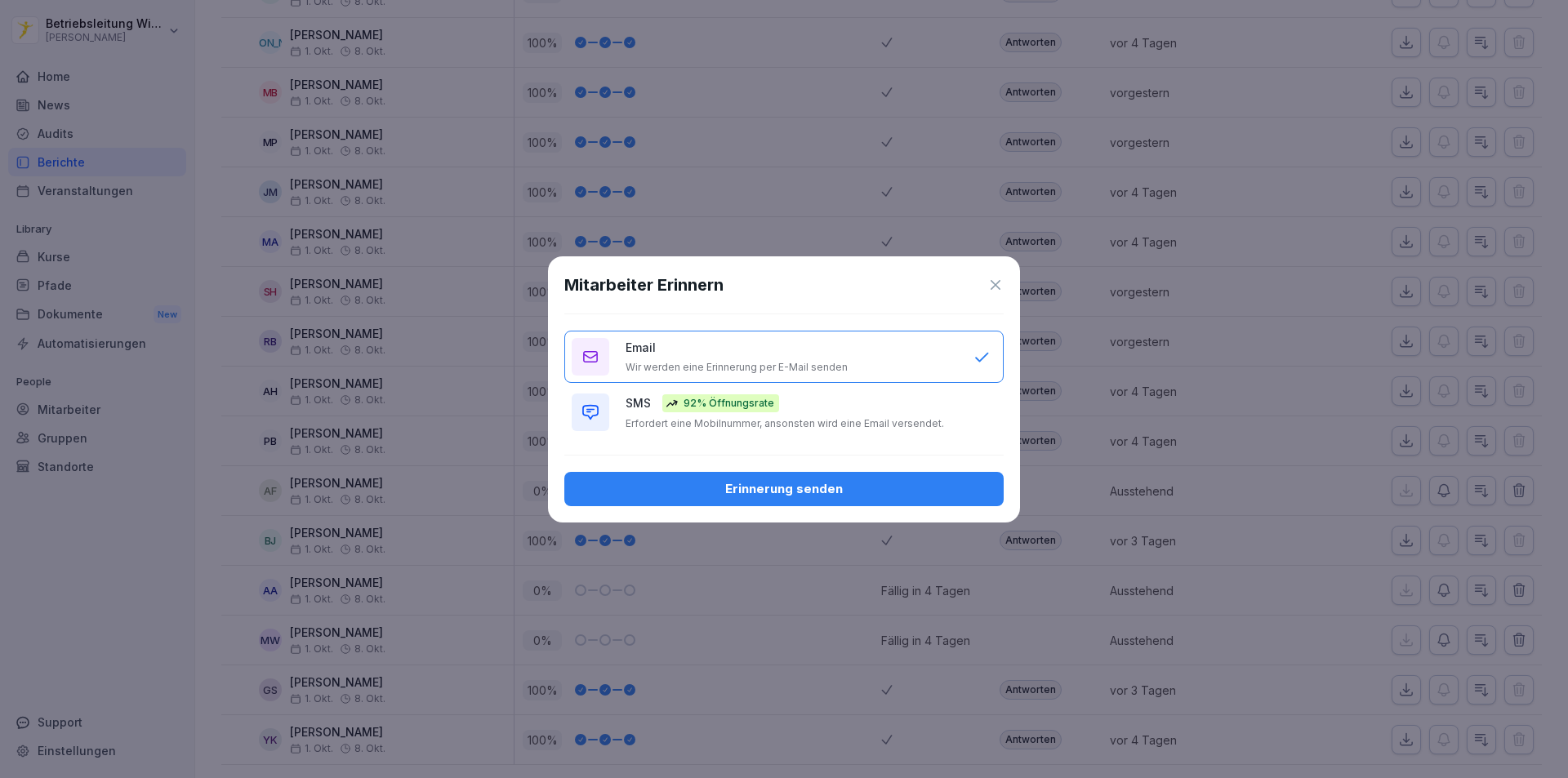
click at [815, 487] on div "Erinnerung senden" at bounding box center [784, 489] width 413 height 18
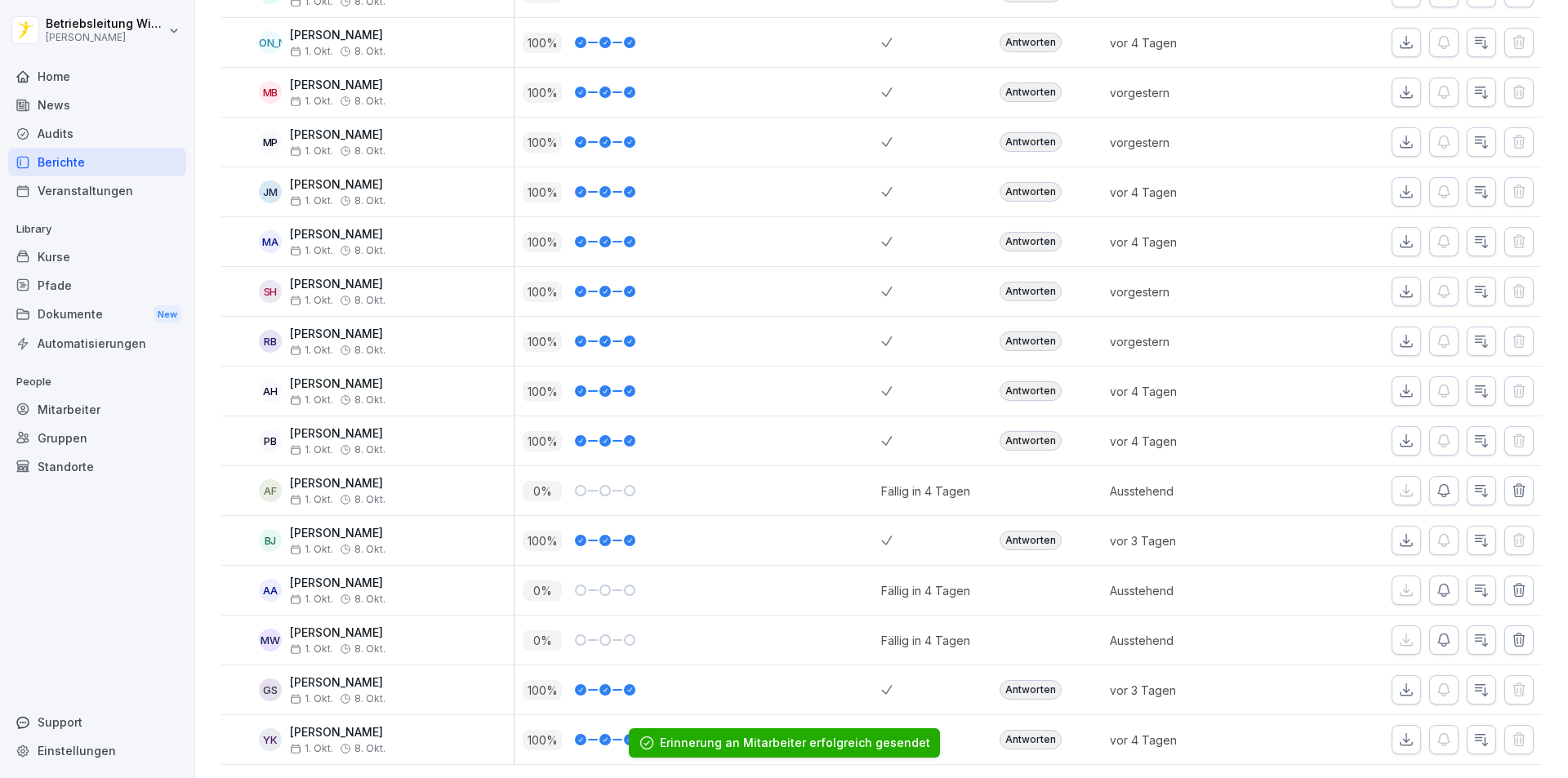
click at [1438, 583] on icon "button" at bounding box center [1444, 591] width 17 height 17
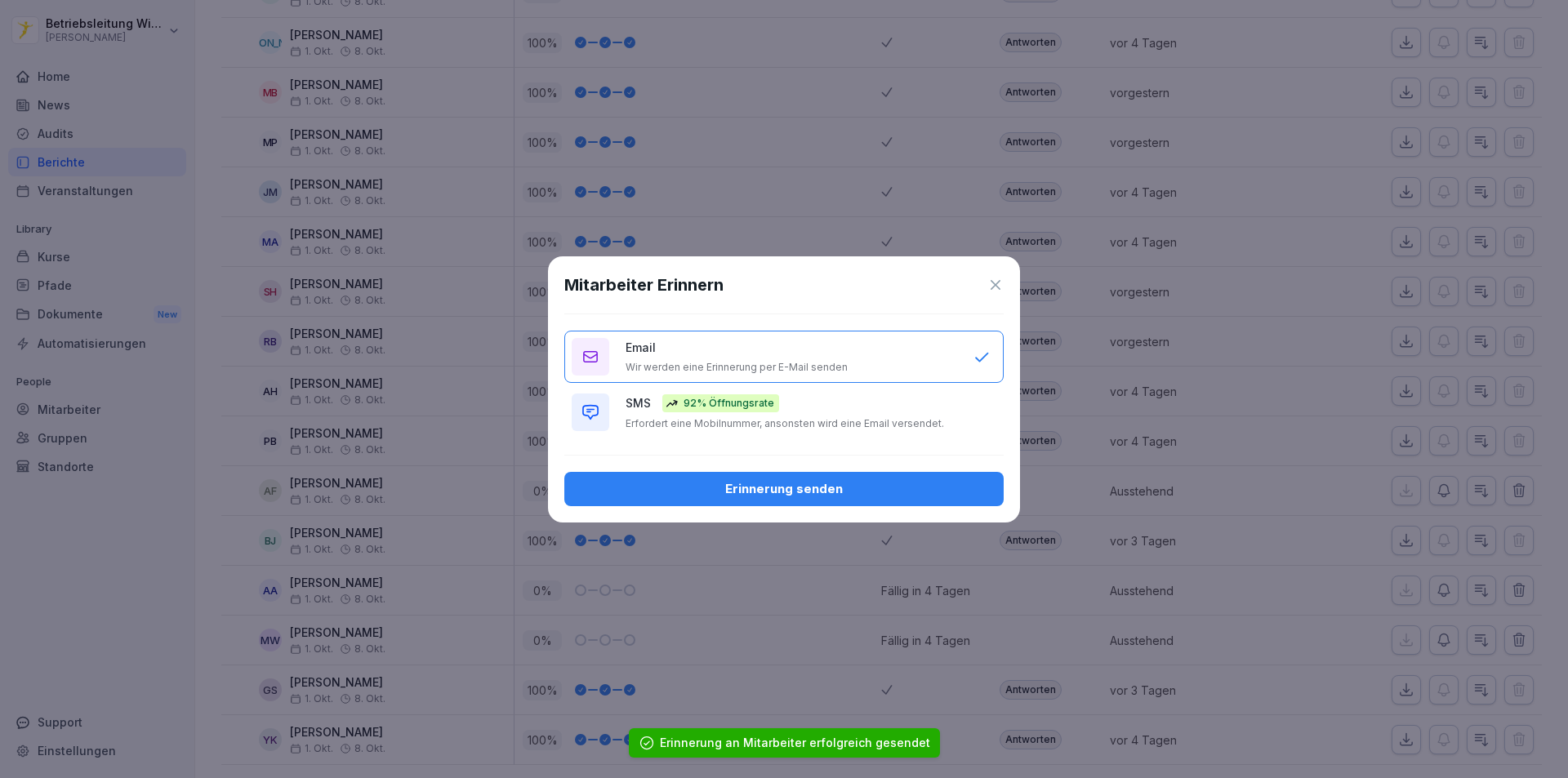
click at [838, 492] on div "Erinnerung senden" at bounding box center [784, 489] width 413 height 18
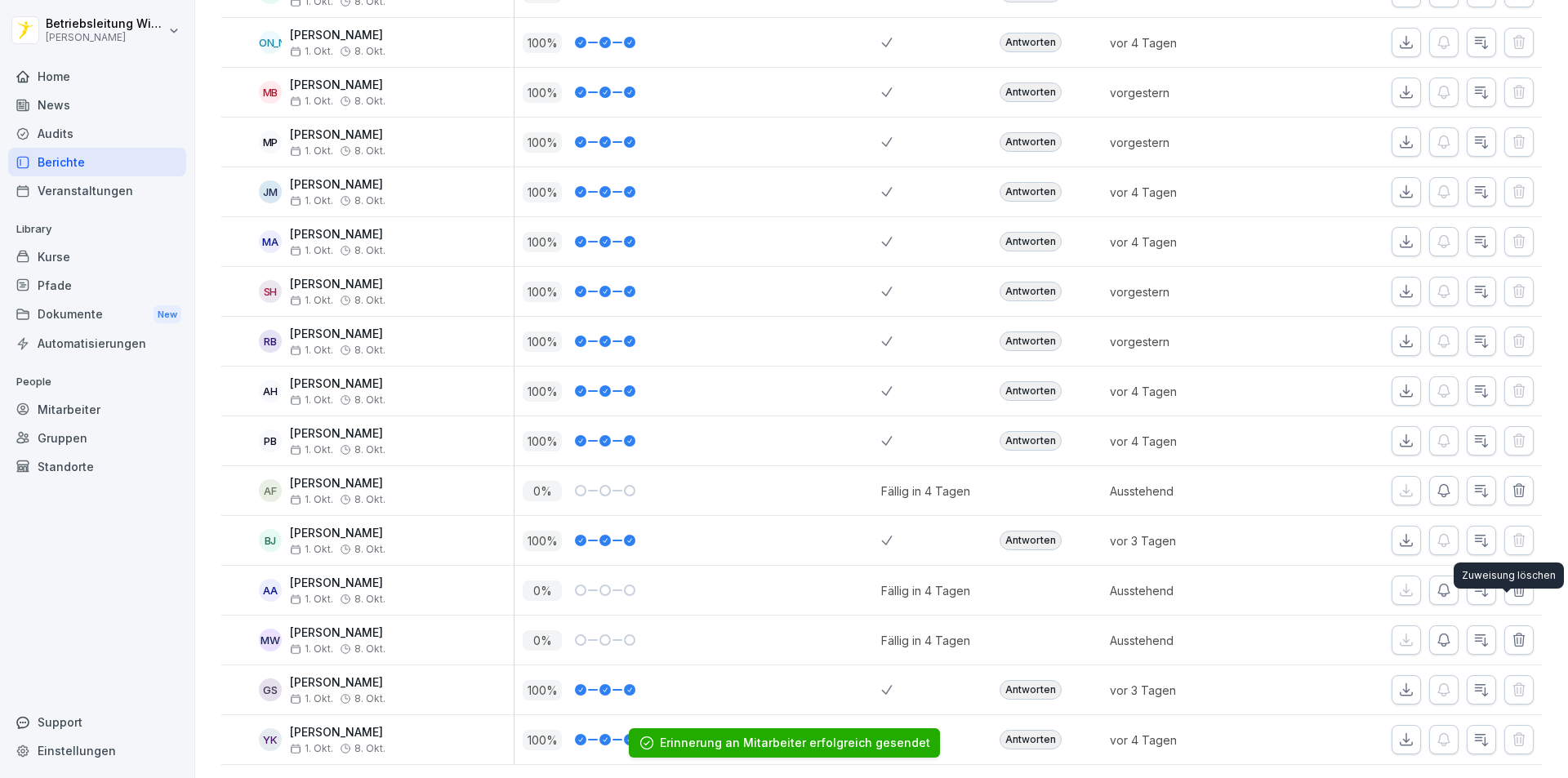
click at [1514, 634] on icon "button" at bounding box center [1519, 640] width 11 height 12
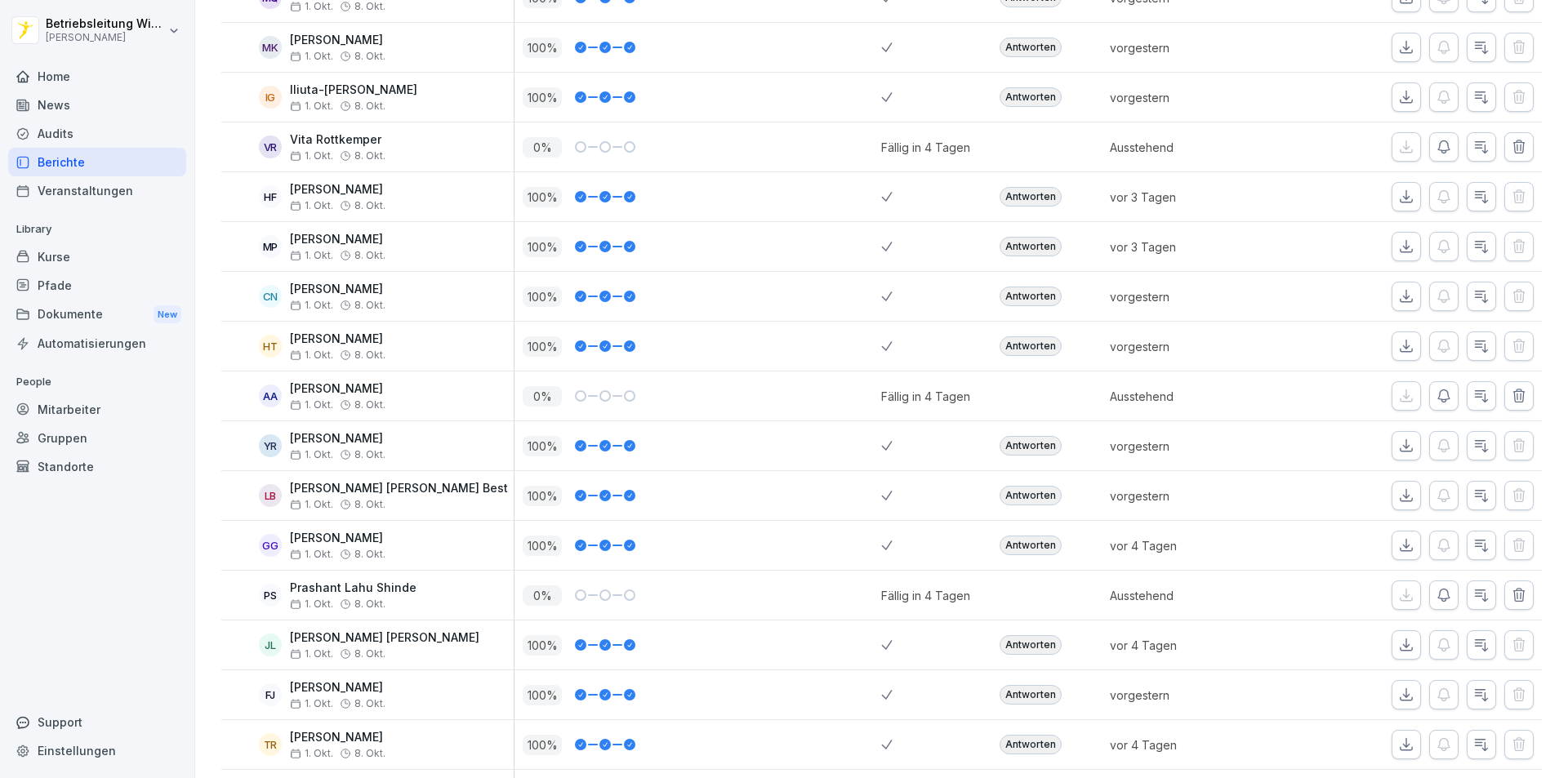
scroll to position [0, 0]
